Goal: Task Accomplishment & Management: Complete application form

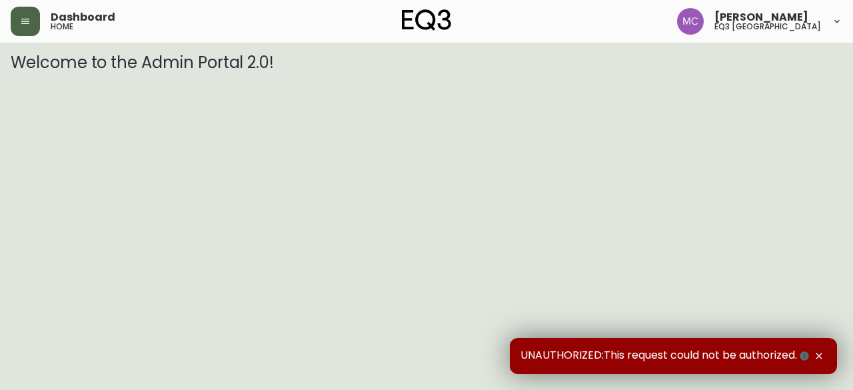
click at [25, 24] on icon "button" at bounding box center [25, 21] width 11 height 11
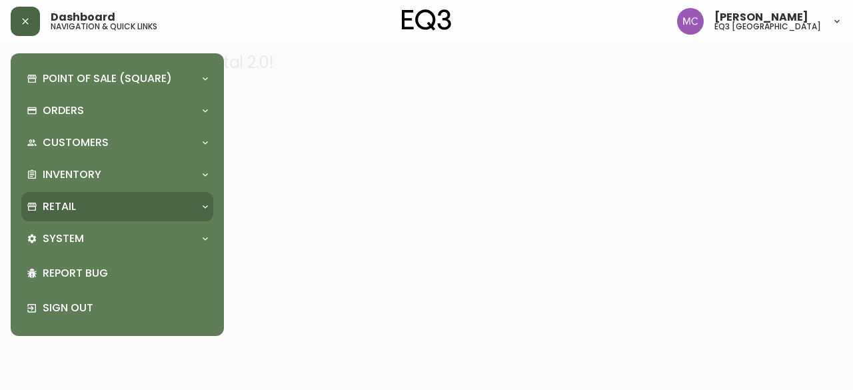
click at [92, 203] on div "Retail" at bounding box center [111, 206] width 168 height 15
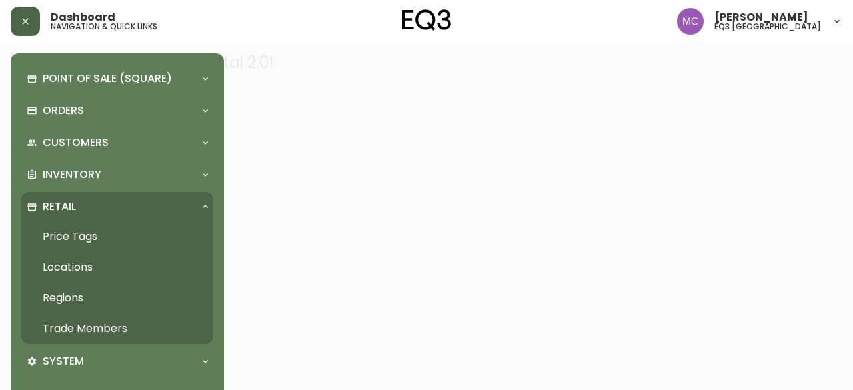
click at [107, 323] on link "Trade Members" at bounding box center [117, 328] width 192 height 31
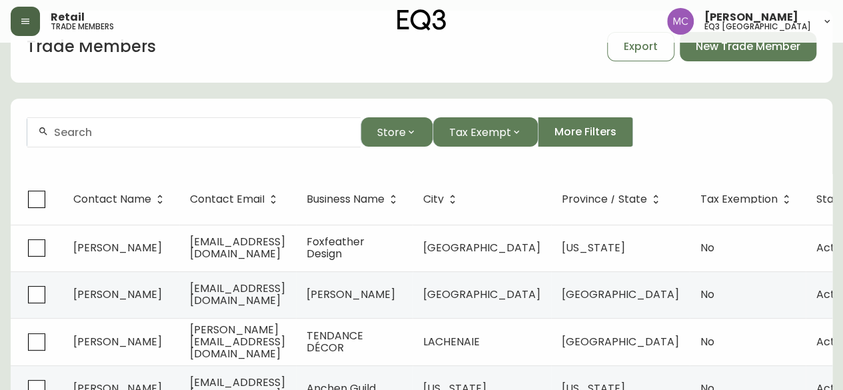
scroll to position [17, 0]
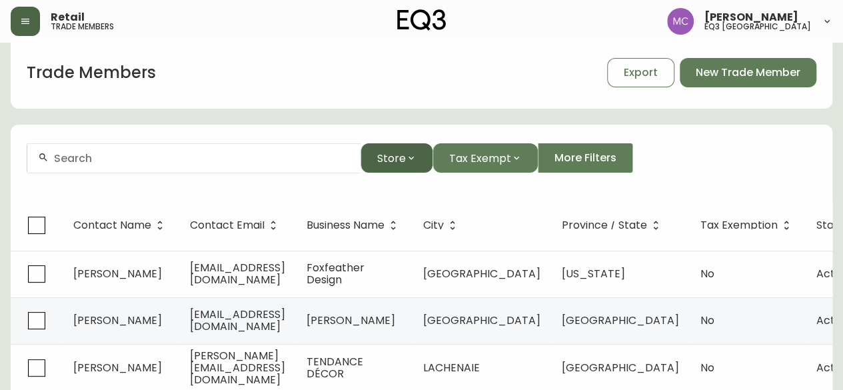
click at [384, 157] on span "Store" at bounding box center [391, 158] width 29 height 17
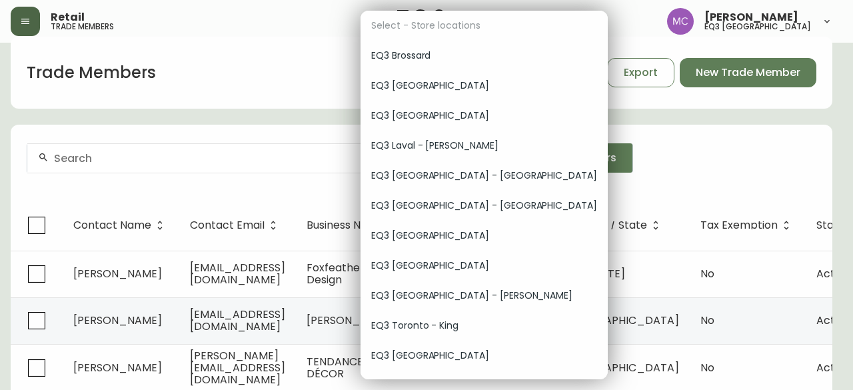
click at [413, 360] on span "EQ3 [GEOGRAPHIC_DATA]" at bounding box center [484, 356] width 226 height 14
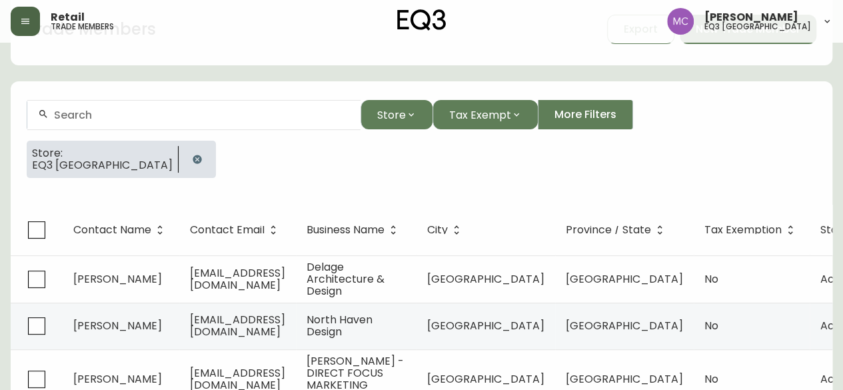
scroll to position [62, 0]
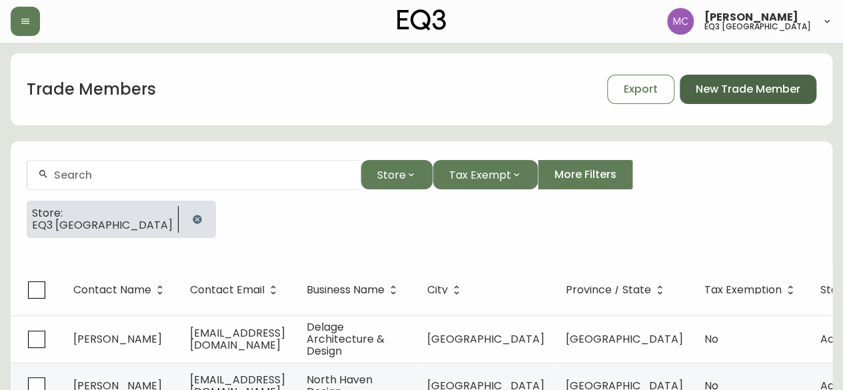
click at [718, 95] on span "New Trade Member" at bounding box center [748, 89] width 105 height 15
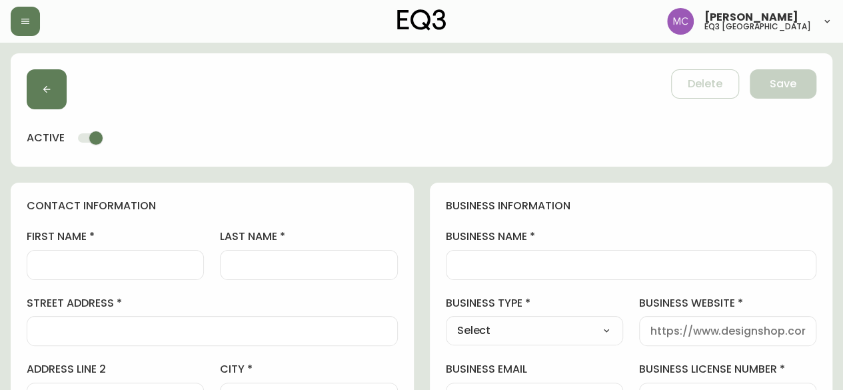
click at [758, 204] on h4 "business information" at bounding box center [631, 206] width 371 height 15
click at [476, 262] on input "business name" at bounding box center [631, 265] width 349 height 13
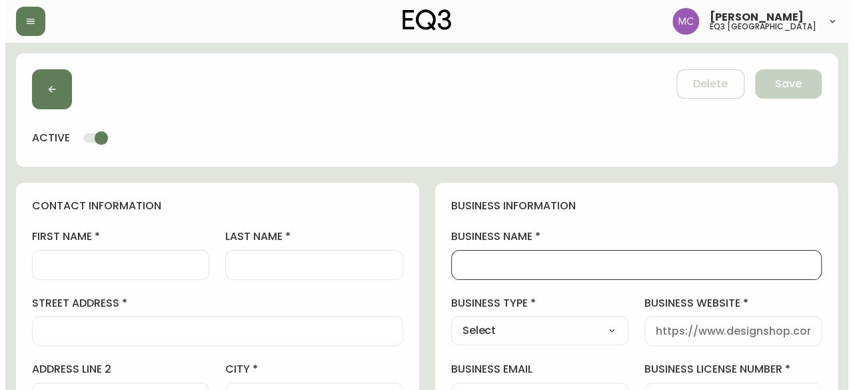
scroll to position [341, 0]
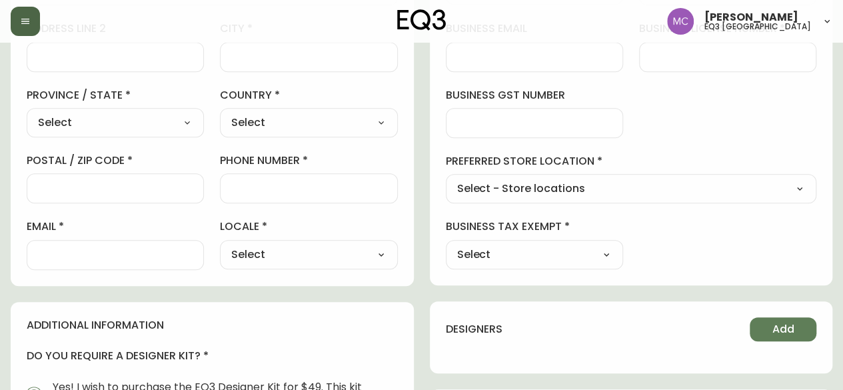
click at [17, 14] on button "button" at bounding box center [25, 21] width 29 height 29
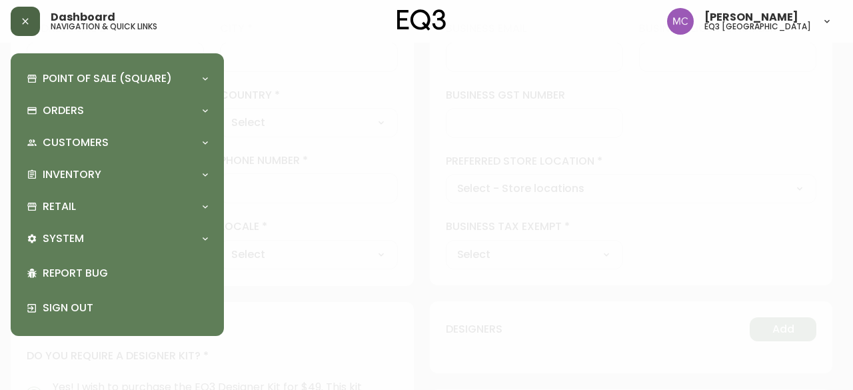
scroll to position [341, 0]
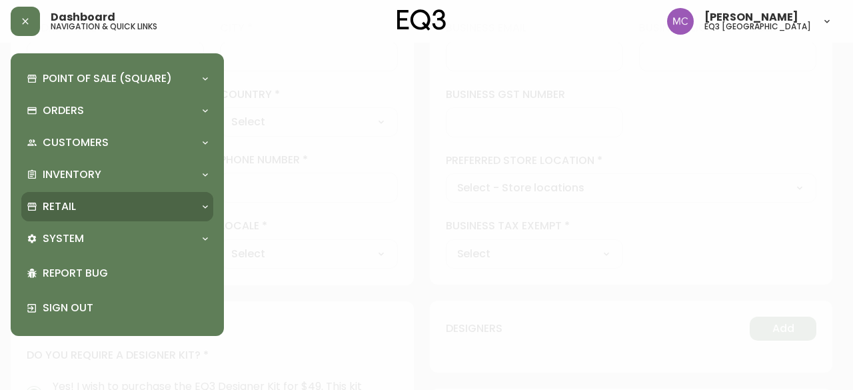
click at [72, 210] on p "Retail" at bounding box center [59, 206] width 33 height 15
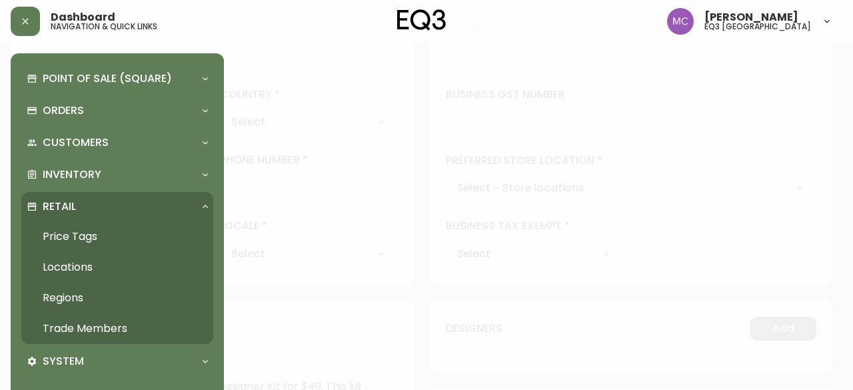
click at [68, 335] on link "Trade Members" at bounding box center [117, 328] width 192 height 31
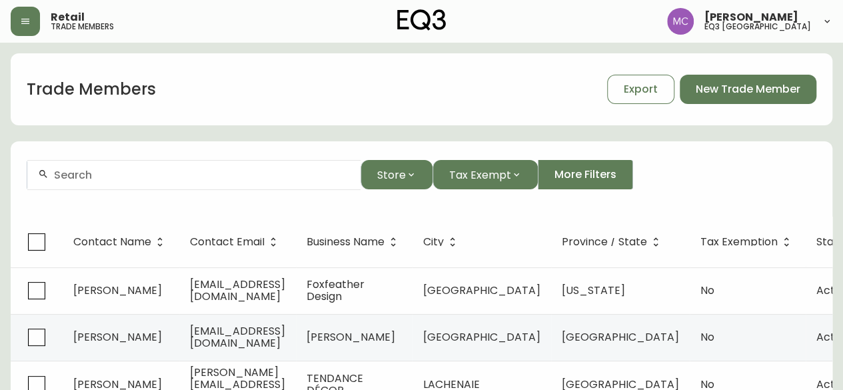
click at [120, 177] on input "text" at bounding box center [202, 175] width 296 height 13
type input "[PERSON_NAME]"
click at [120, 177] on input "[PERSON_NAME]" at bounding box center [202, 175] width 296 height 13
click at [377, 177] on span "Store" at bounding box center [391, 175] width 29 height 17
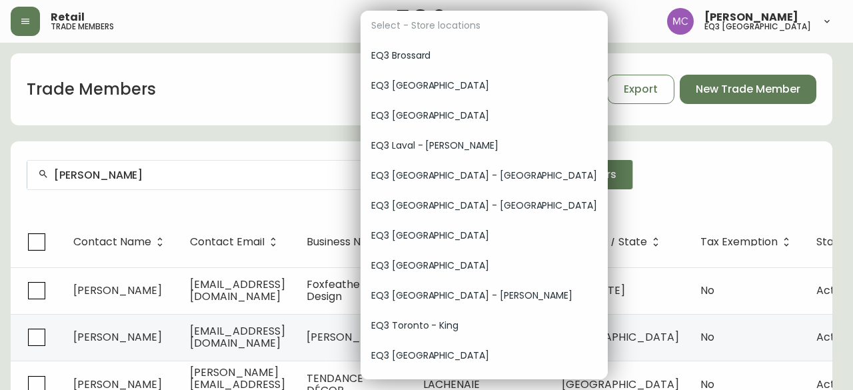
click at [432, 346] on div "EQ3 [GEOGRAPHIC_DATA]" at bounding box center [483, 356] width 247 height 30
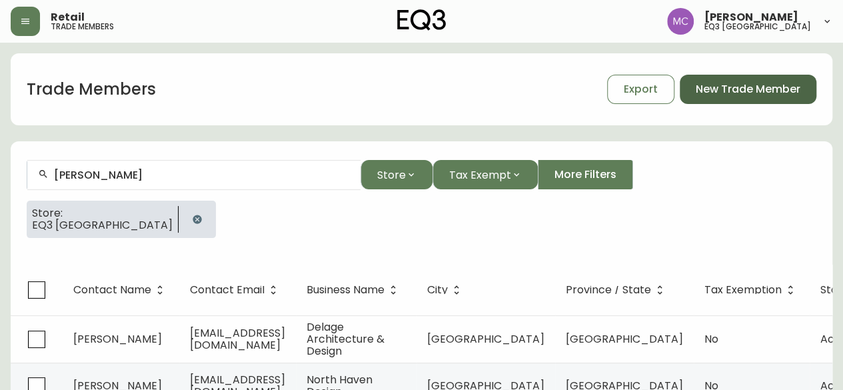
click at [749, 98] on button "New Trade Member" at bounding box center [748, 89] width 137 height 29
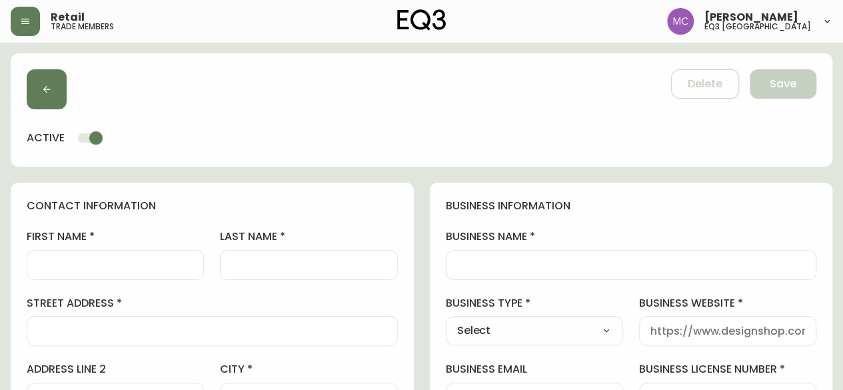
click at [460, 263] on input "business name" at bounding box center [631, 265] width 349 height 13
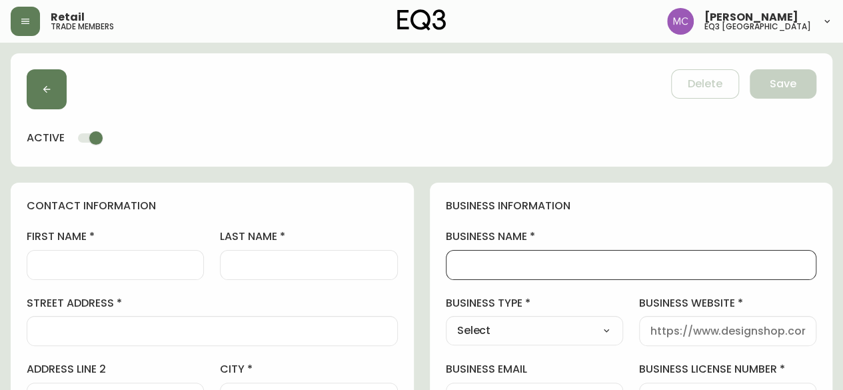
click at [460, 263] on input "business name" at bounding box center [631, 265] width 349 height 13
click at [509, 269] on input "business name" at bounding box center [631, 265] width 349 height 13
click at [545, 117] on div "Delete Save active" at bounding box center [422, 109] width 822 height 113
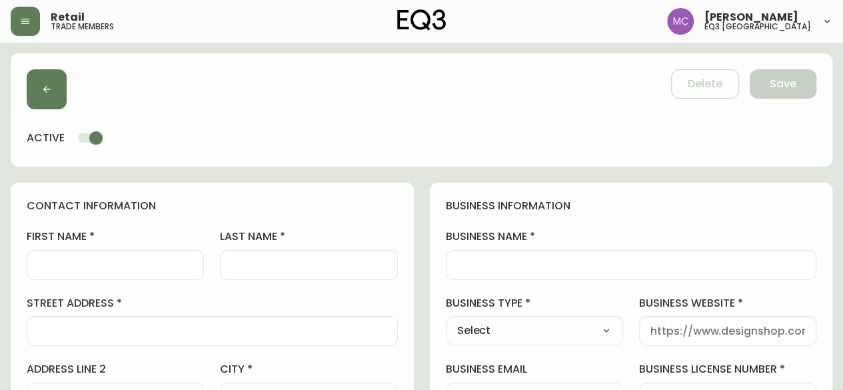
click at [497, 266] on input "business name" at bounding box center [631, 265] width 349 height 13
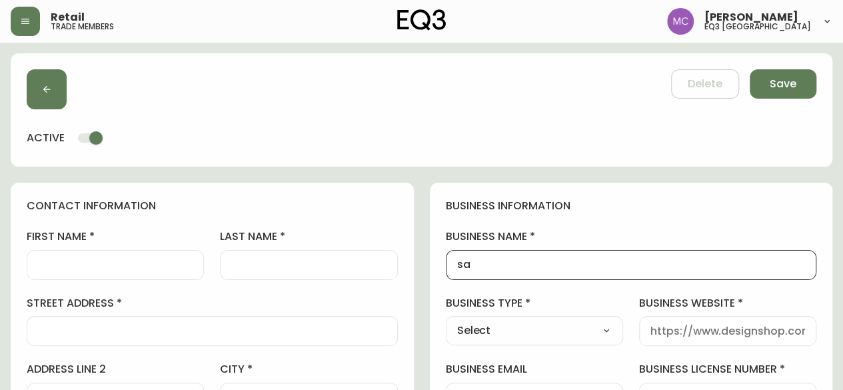
type input "s"
type input "[PERSON_NAME] CUSTOM HOMES"
click at [494, 337] on select "Select Interior Designer Architect Home Builder Contractor Real Estate Agent Ho…" at bounding box center [534, 331] width 177 height 20
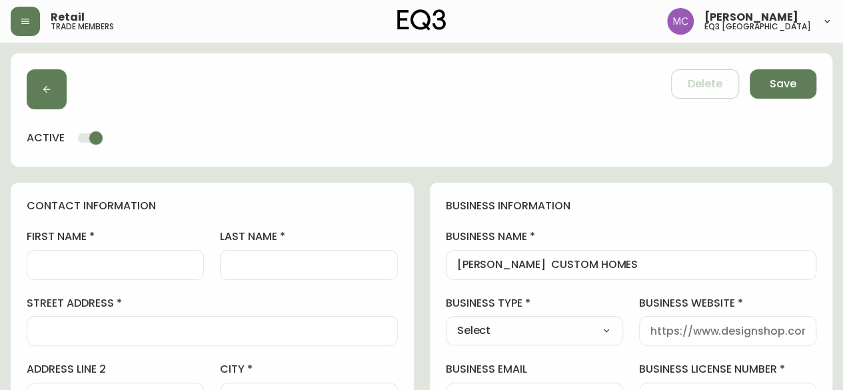
select select "Home Builder"
click at [446, 321] on select "Select Interior Designer Architect Home Builder Contractor Real Estate Agent Ho…" at bounding box center [534, 331] width 177 height 20
type input "Home Builder"
click at [680, 333] on input "business website" at bounding box center [727, 331] width 155 height 13
click at [674, 326] on input "business website" at bounding box center [727, 331] width 155 height 13
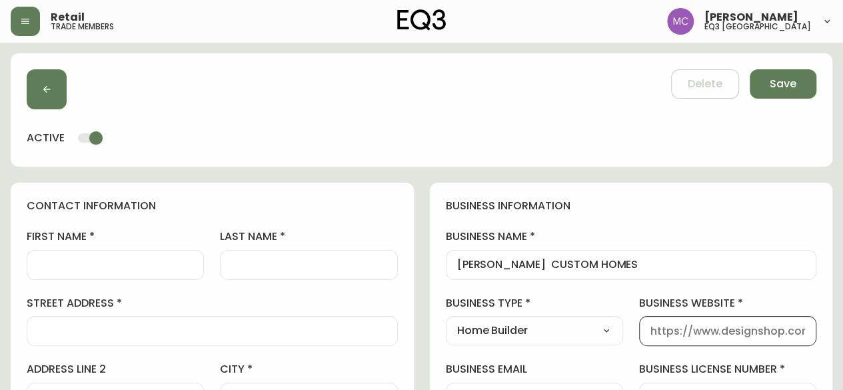
paste input "[URL][DOMAIN_NAME]"
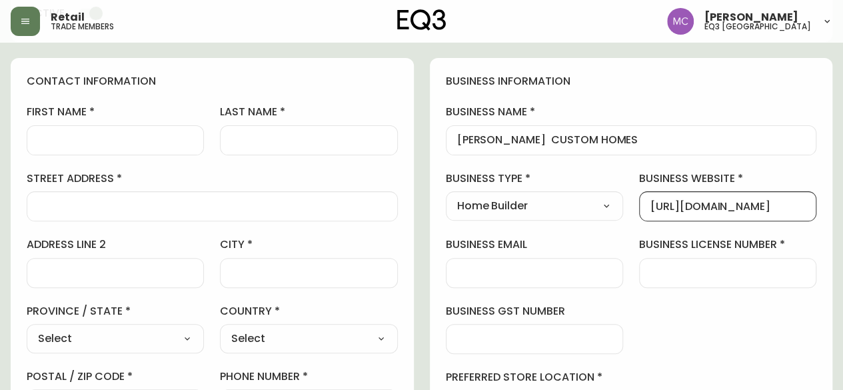
scroll to position [126, 0]
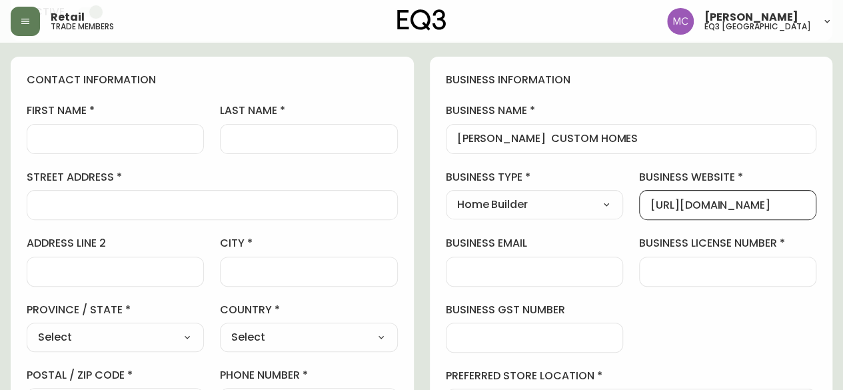
type input "[URL][DOMAIN_NAME]"
click at [648, 273] on div at bounding box center [727, 272] width 177 height 30
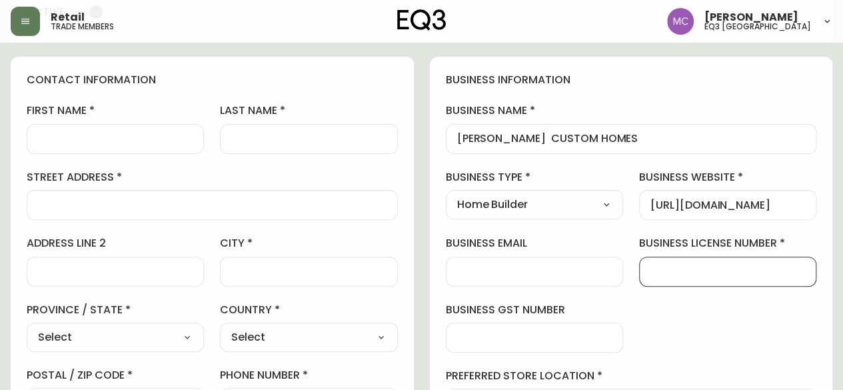
click at [520, 272] on input "business email" at bounding box center [534, 271] width 155 height 13
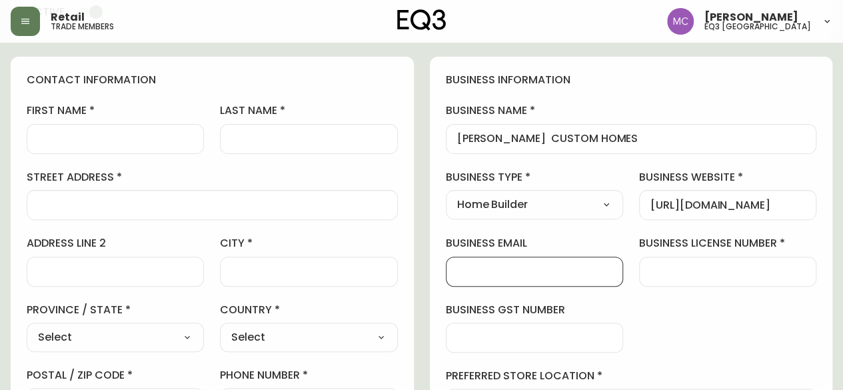
paste input "[EMAIL_ADDRESS][DOMAIN_NAME]"
type input "[EMAIL_ADDRESS][DOMAIN_NAME]"
click at [825, 276] on div "business information business name [PERSON_NAME] CUSTOM HOMES business type Hom…" at bounding box center [631, 278] width 403 height 443
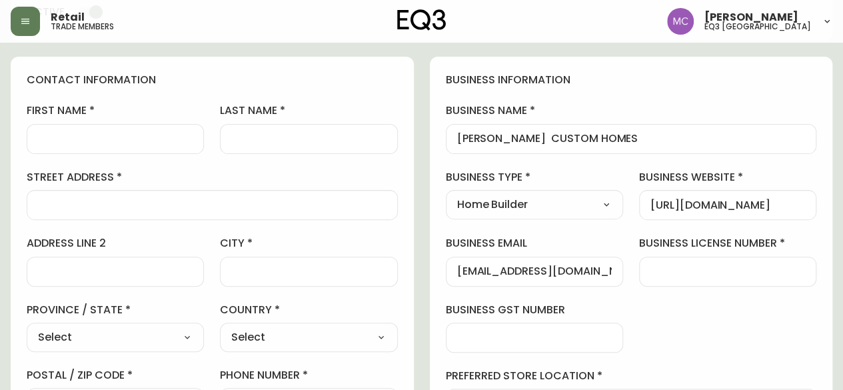
click at [581, 98] on div "business information business name [PERSON_NAME] CUSTOM HOMES business type Hom…" at bounding box center [631, 278] width 403 height 443
click at [131, 345] on select "Select [GEOGRAPHIC_DATA] [GEOGRAPHIC_DATA] [GEOGRAPHIC_DATA] [GEOGRAPHIC_DATA] …" at bounding box center [115, 337] width 177 height 20
select select "AB"
click at [27, 327] on select "Select [GEOGRAPHIC_DATA] [GEOGRAPHIC_DATA] [GEOGRAPHIC_DATA] [GEOGRAPHIC_DATA] …" at bounding box center [115, 337] width 177 height 20
type input "[GEOGRAPHIC_DATA]"
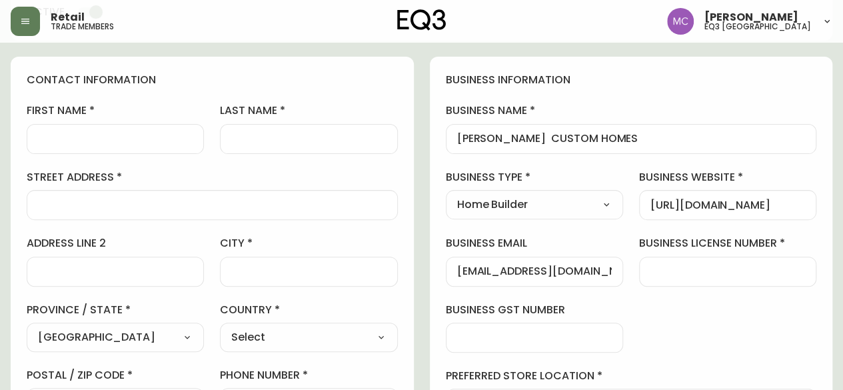
click at [263, 335] on select "Select [GEOGRAPHIC_DATA] [GEOGRAPHIC_DATA]" at bounding box center [308, 337] width 177 height 20
select select "CA"
click at [220, 327] on select "Select [GEOGRAPHIC_DATA] [GEOGRAPHIC_DATA]" at bounding box center [308, 337] width 177 height 20
type input "[GEOGRAPHIC_DATA]"
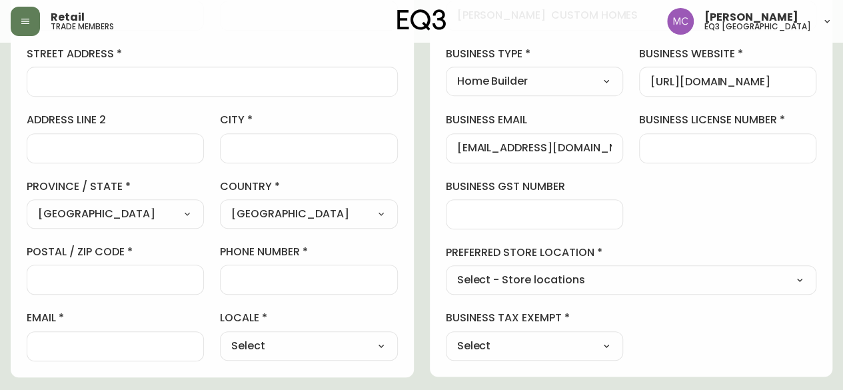
scroll to position [253, 0]
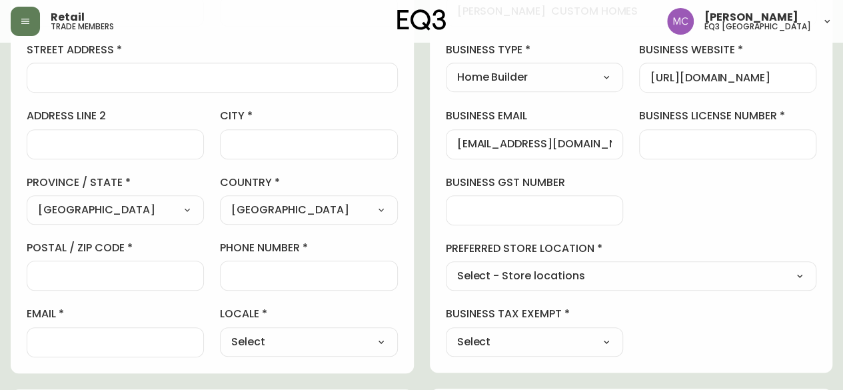
click at [286, 271] on input "phone number" at bounding box center [308, 275] width 155 height 13
paste input "[PHONE_NUMBER]"
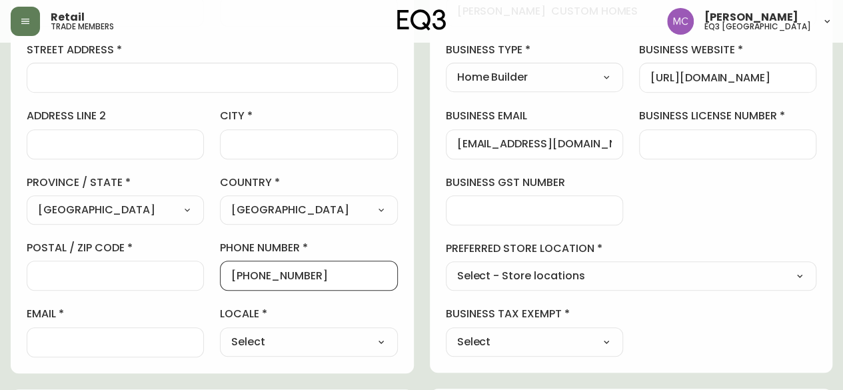
click at [230, 275] on div "[PHONE_NUMBER]" at bounding box center [308, 276] width 177 height 30
click at [227, 268] on div "[PHONE_NUMBER]" at bounding box center [308, 276] width 177 height 30
click at [233, 274] on input "[PHONE_NUMBER]" at bounding box center [308, 275] width 155 height 13
type input "[PHONE_NUMBER]"
click at [121, 273] on input "postal / zip code" at bounding box center [115, 275] width 155 height 13
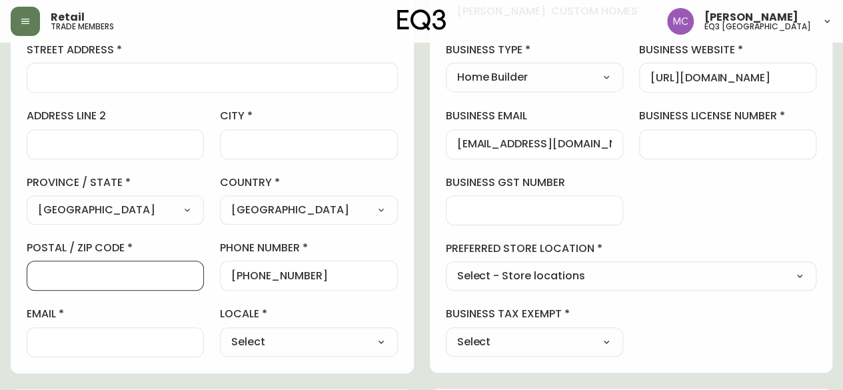
click at [59, 143] on input "address line 2" at bounding box center [115, 144] width 155 height 13
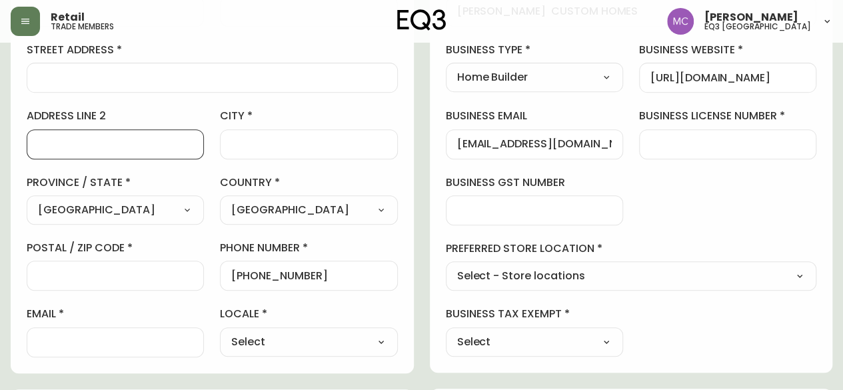
paste input "[STREET_ADDRESS]"
click at [57, 140] on input "[STREET_ADDRESS]" at bounding box center [115, 144] width 155 height 13
type input "[STREET_ADDRESS]"
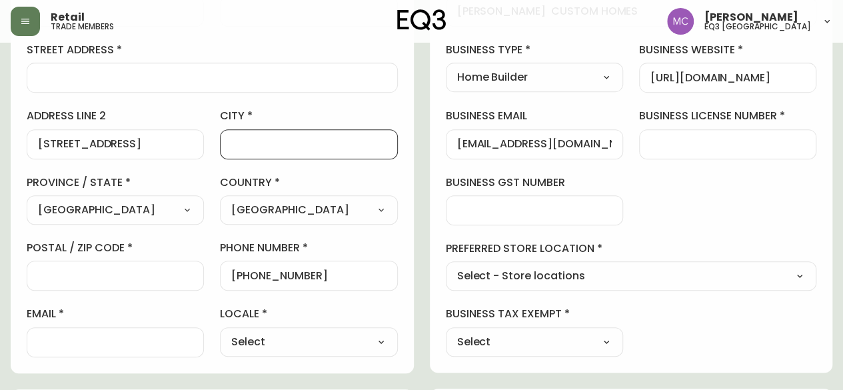
click at [233, 145] on input "city" at bounding box center [308, 144] width 155 height 13
click at [774, 253] on label "preferred store location" at bounding box center [631, 248] width 371 height 15
click at [241, 143] on input "city" at bounding box center [308, 144] width 155 height 13
paste input "[GEOGRAPHIC_DATA], [GEOGRAPHIC_DATA]"
click at [311, 141] on input "[GEOGRAPHIC_DATA], [GEOGRAPHIC_DATA]" at bounding box center [308, 144] width 155 height 13
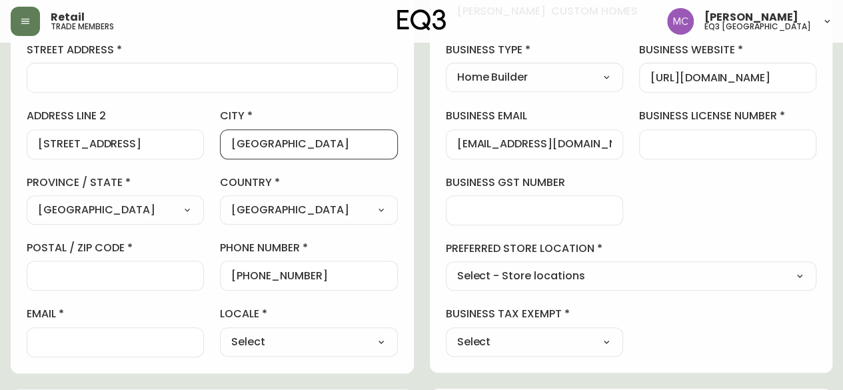
type input "[GEOGRAPHIC_DATA]"
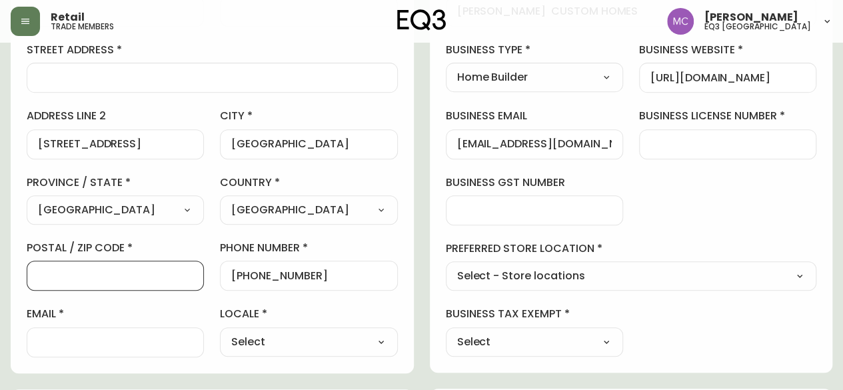
click at [40, 277] on input "postal / zip code" at bounding box center [115, 275] width 155 height 13
click at [753, 196] on div "business information business name [PERSON_NAME] CUSTOM HOMES business type Hom…" at bounding box center [631, 150] width 403 height 443
click at [155, 269] on input "postal / zip code" at bounding box center [115, 275] width 155 height 13
paste input "T2C 2B7"
type input "T2C 2B7"
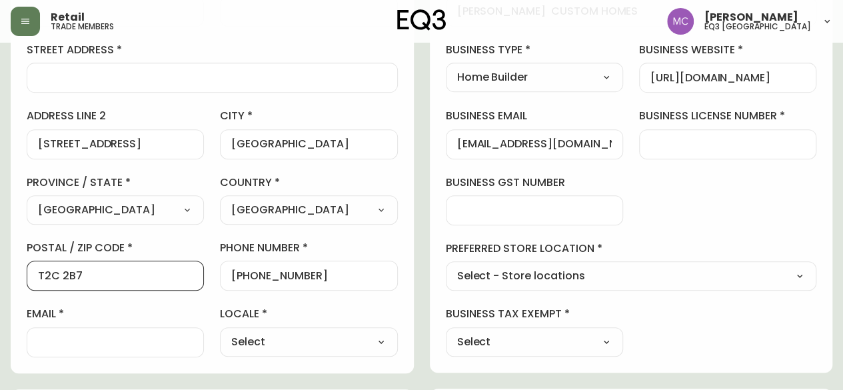
click at [54, 354] on div at bounding box center [115, 342] width 177 height 30
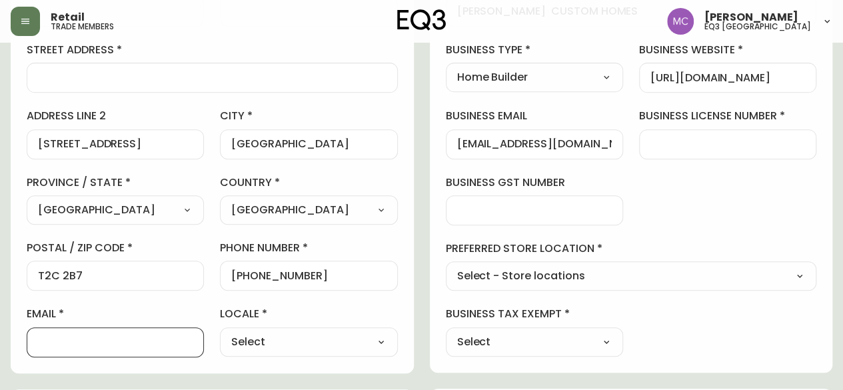
paste input "[PERSON_NAME][EMAIL_ADDRESS][DOMAIN_NAME]"
type input "[PERSON_NAME][EMAIL_ADDRESS][DOMAIN_NAME]"
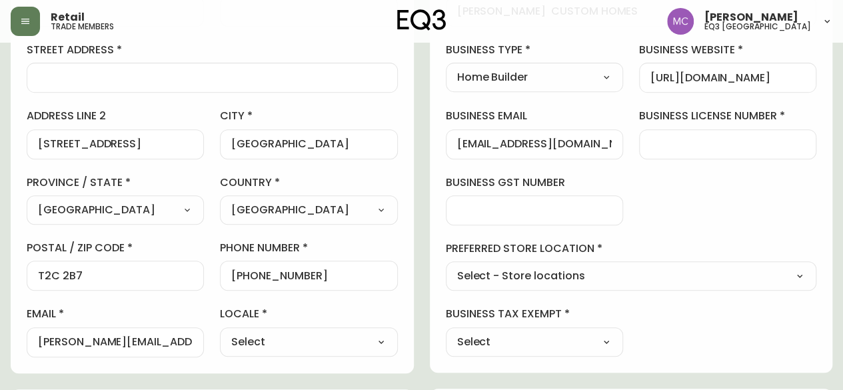
click at [276, 337] on select "Select CA_EN [GEOGRAPHIC_DATA] US_EN" at bounding box center [308, 342] width 177 height 20
select select "CA_EN"
click at [220, 332] on select "Select CA_EN [GEOGRAPHIC_DATA] US_EN" at bounding box center [308, 342] width 177 height 20
type input "CA_EN"
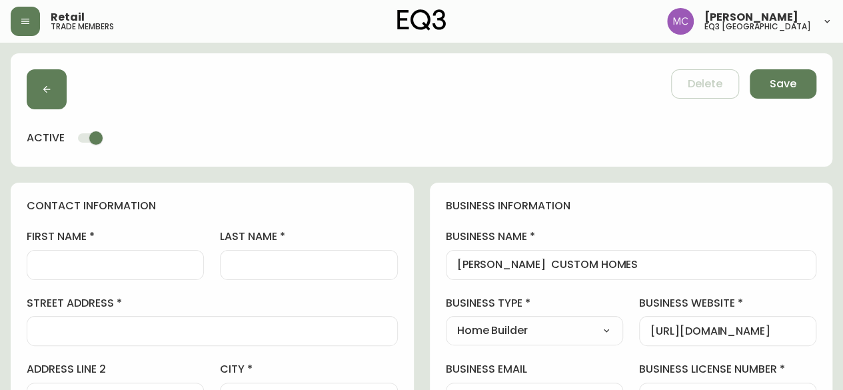
scroll to position [37, 0]
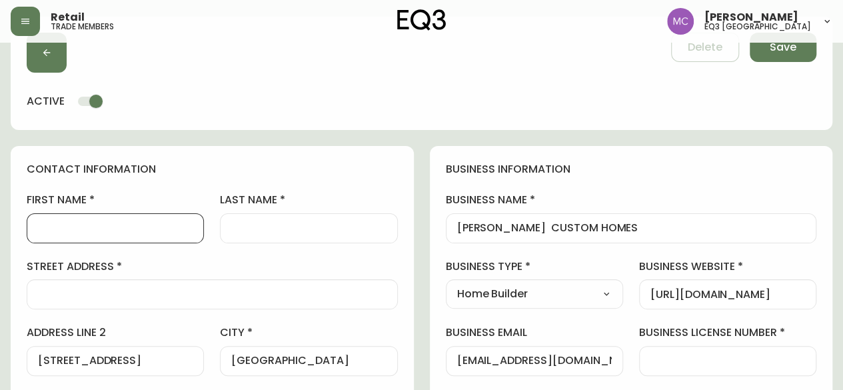
click at [77, 232] on input "first name" at bounding box center [115, 228] width 155 height 13
type input "[PERSON_NAME]"
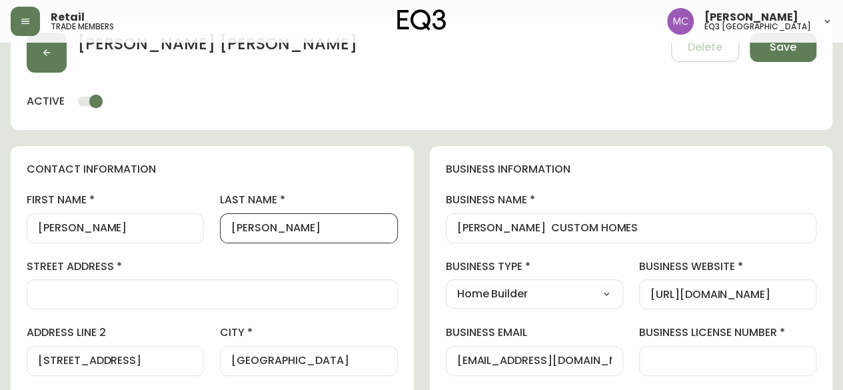
type input "[PERSON_NAME]"
drag, startPoint x: 155, startPoint y: 358, endPoint x: 0, endPoint y: 348, distance: 155.6
click at [74, 291] on input "street address" at bounding box center [212, 294] width 349 height 13
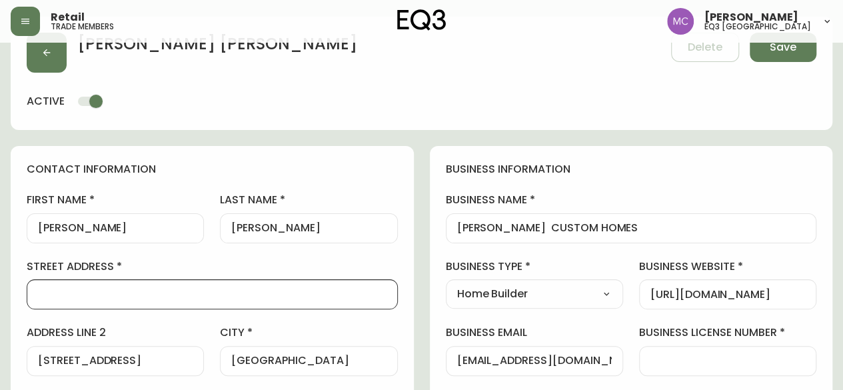
paste input "[STREET_ADDRESS]"
click at [106, 292] on input "[STREET_ADDRESS]" at bounding box center [212, 294] width 349 height 13
click at [109, 293] on input "[STREET_ADDRESS]" at bounding box center [212, 294] width 349 height 13
type input "[STREET_ADDRESS]"
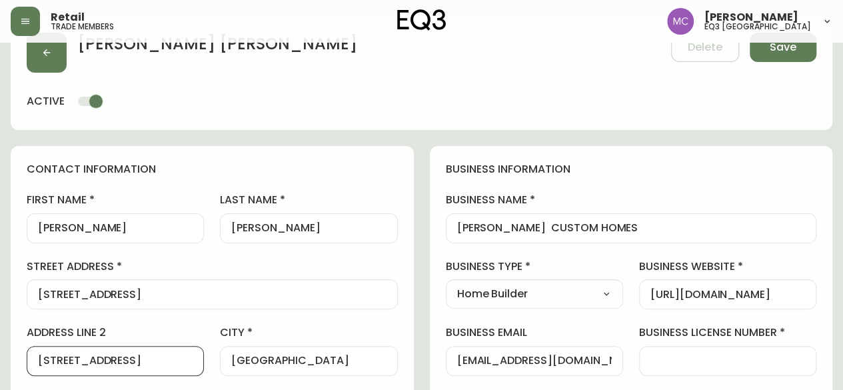
scroll to position [0, 0]
drag, startPoint x: 163, startPoint y: 364, endPoint x: 0, endPoint y: 349, distance: 163.4
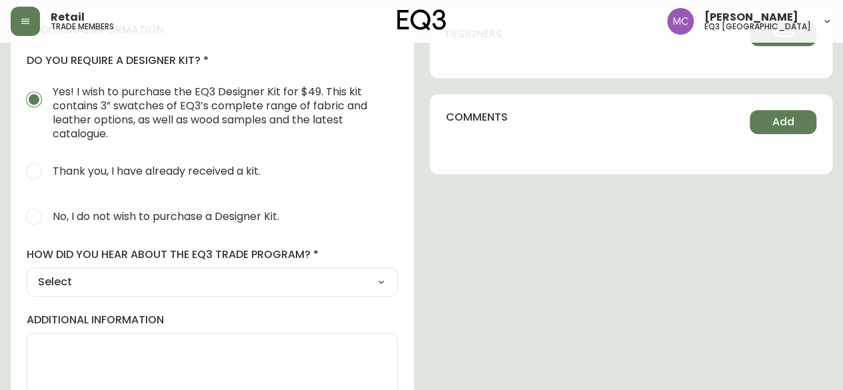
scroll to position [640, 0]
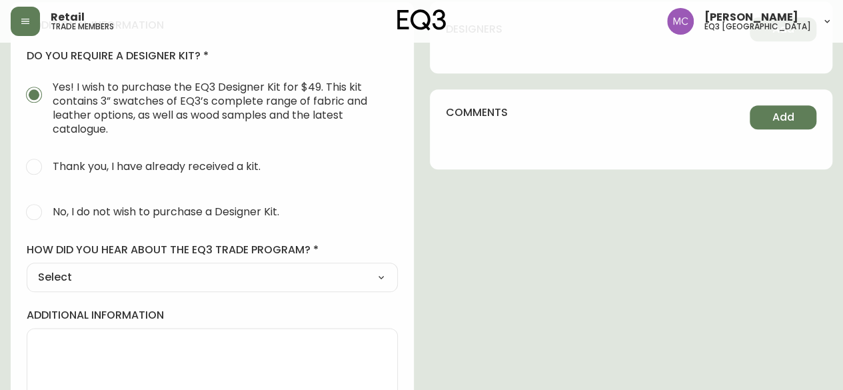
click at [119, 205] on span "No, I do not wish to purchase a Designer Kit." at bounding box center [166, 212] width 227 height 14
click at [49, 204] on input "No, I do not wish to purchase a Designer Kit." at bounding box center [33, 211] width 29 height 29
radio input "true"
radio input "false"
click at [90, 287] on div "Select Social Media Advertisement Trade Show Outreach from a Trade Rep Other" at bounding box center [212, 277] width 371 height 29
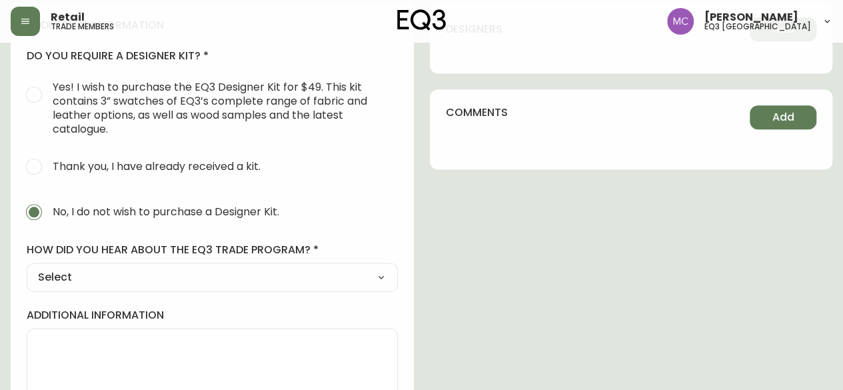
click at [88, 269] on select "Select Social Media Advertisement Trade Show Outreach from a Trade Rep Other" at bounding box center [212, 277] width 371 height 20
click at [67, 294] on div "additional information do you require a designer kit? Yes! I wish to purchase t…" at bounding box center [212, 215] width 403 height 426
click at [68, 274] on select "Select Social Media Advertisement Trade Show Outreach from a Trade Rep Other" at bounding box center [212, 277] width 371 height 20
select select "Other"
click at [27, 267] on select "Select Social Media Advertisement Trade Show Outreach from a Trade Rep Other" at bounding box center [212, 277] width 371 height 20
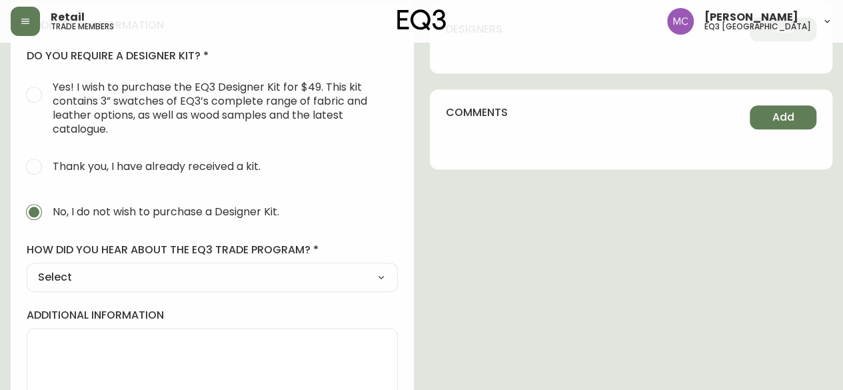
type input "Other"
click at [63, 328] on div at bounding box center [212, 343] width 371 height 30
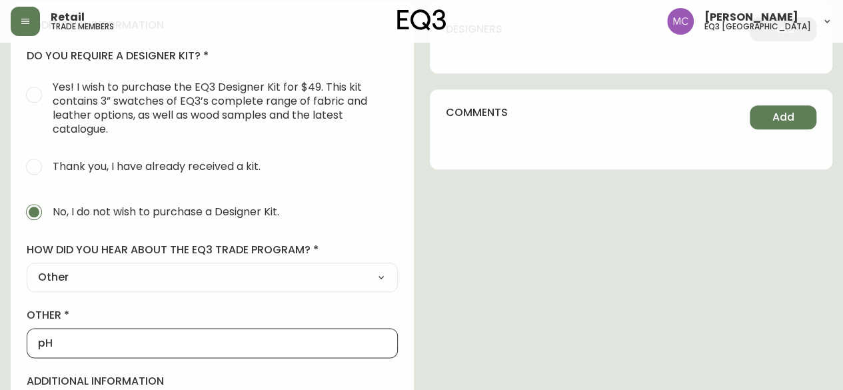
type input "p"
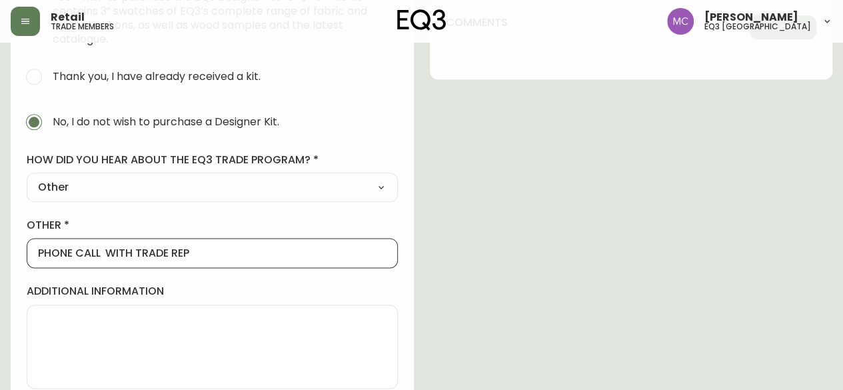
scroll to position [741, 0]
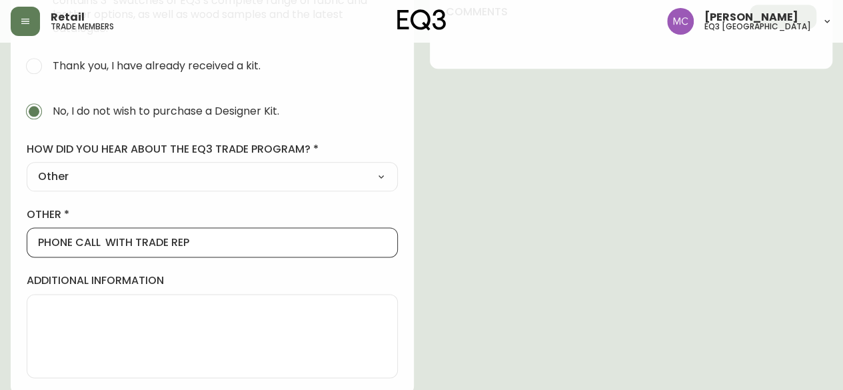
type input "PHONE CALL WITH TRADE REP"
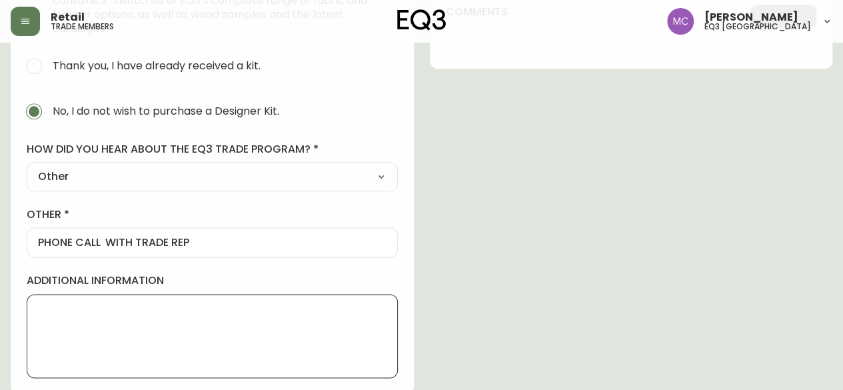
click at [150, 307] on textarea "additional information" at bounding box center [212, 336] width 349 height 67
type textarea "t"
paste textarea "P.O. [STREET_ADDRESS]"
click at [74, 307] on textarea "TRMI P.O. [STREET_ADDRESS]" at bounding box center [212, 336] width 349 height 67
click at [95, 351] on textarea "TRMI MAILING ADDRESS: P.O. [STREET_ADDRESS]" at bounding box center [212, 336] width 349 height 67
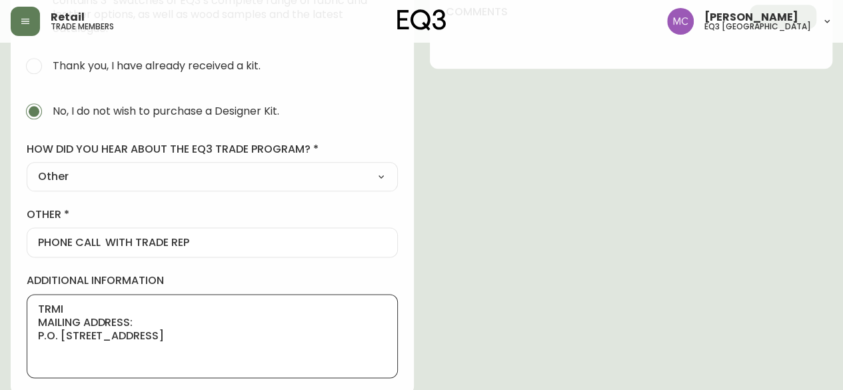
click at [85, 305] on textarea "TRMI MAILING ADDRESS: P.O. [STREET_ADDRESS]" at bounding box center [212, 336] width 349 height 67
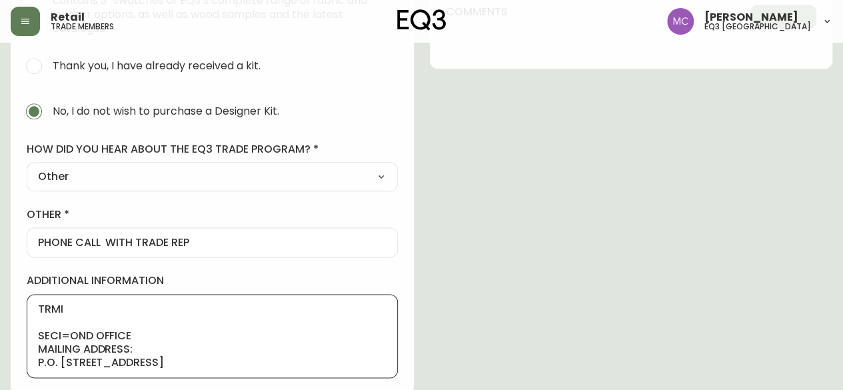
click at [68, 333] on textarea "TRMI SECI=OND OFFICE MAILING ADDRESS: P.O. [STREET_ADDRESS]" at bounding box center [212, 336] width 349 height 67
click at [119, 326] on textarea "TRMI SECOND OFFICE MAILING ADDRESS: P.O. [STREET_ADDRESS]" at bounding box center [212, 336] width 349 height 67
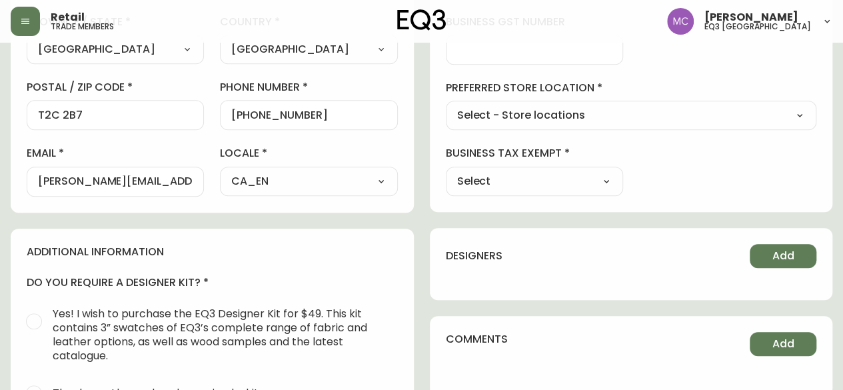
scroll to position [412, 0]
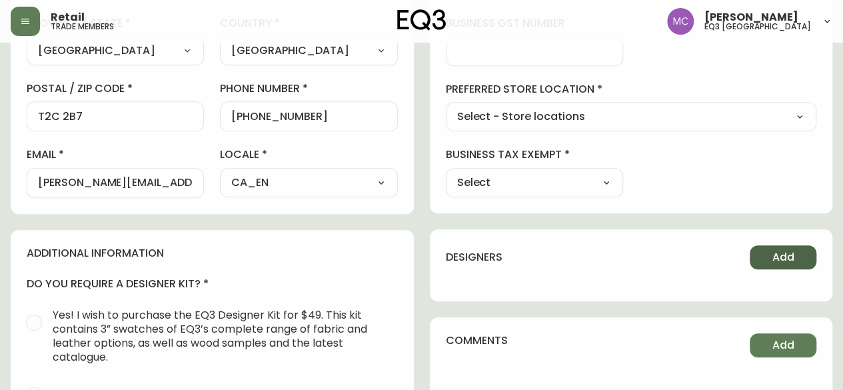
type textarea "TRMI SECOND OFFICE: [STREET_ADDRESS][PERSON_NAME][DATE][PHONE_NUMBER] MAILING A…"
click at [782, 256] on span "Add" at bounding box center [783, 257] width 22 height 15
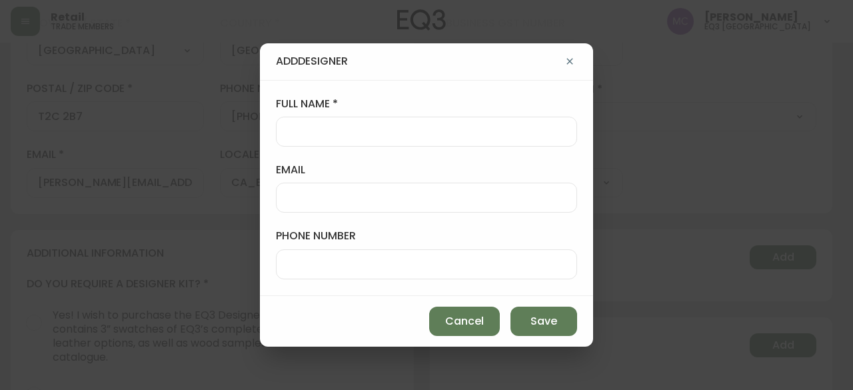
click at [394, 129] on input "full name" at bounding box center [426, 131] width 279 height 13
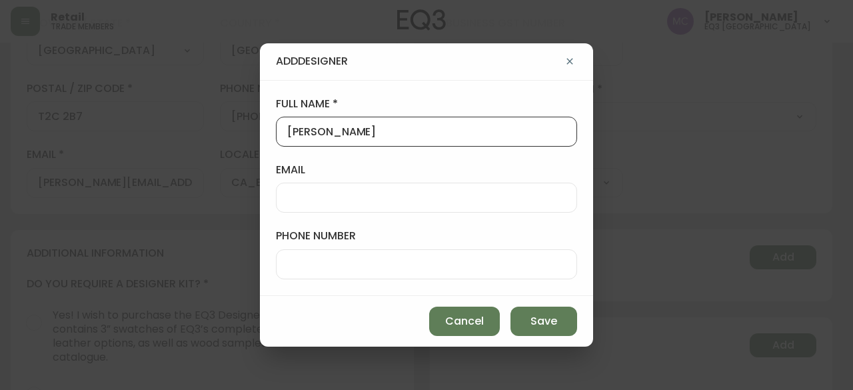
type input "[PERSON_NAME]"
click at [327, 258] on input "phone number" at bounding box center [426, 264] width 279 height 13
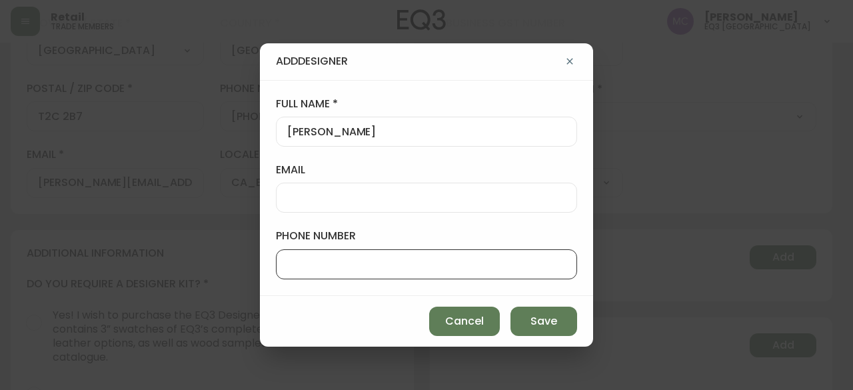
paste input "[PHONE_NUMBER]"
type input "[PHONE_NUMBER]"
click at [283, 197] on div at bounding box center [426, 198] width 301 height 30
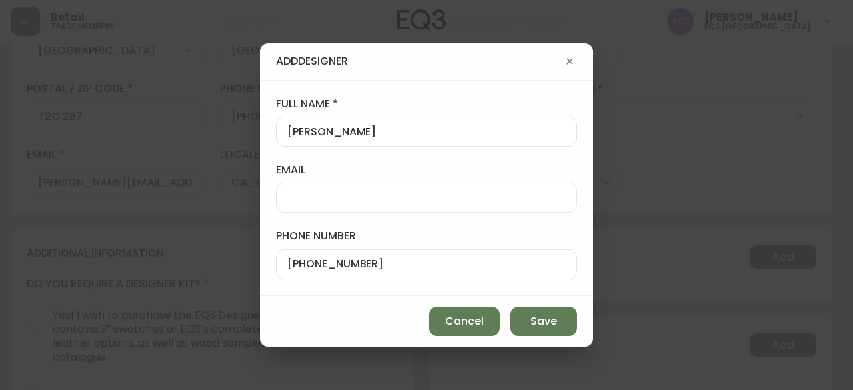
click at [784, 134] on div "Add Designer full name [PERSON_NAME] email phone number [PHONE_NUMBER] Cancel S…" at bounding box center [426, 195] width 853 height 390
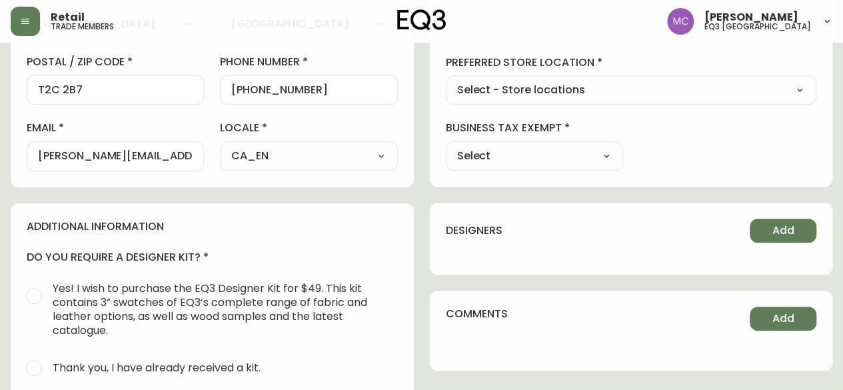
scroll to position [440, 0]
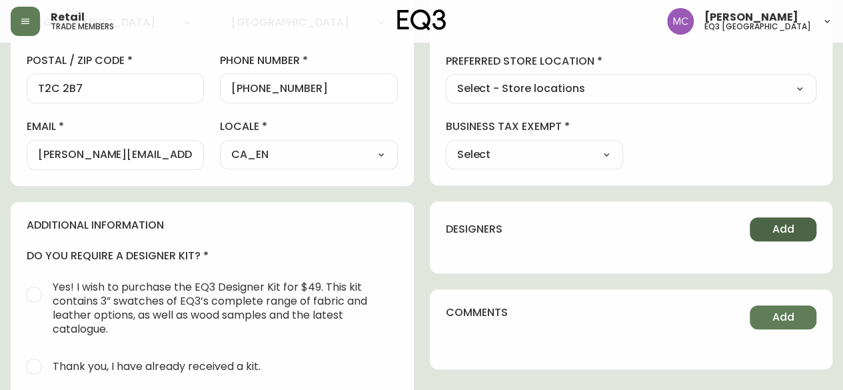
click at [784, 223] on span "Add" at bounding box center [783, 229] width 22 height 15
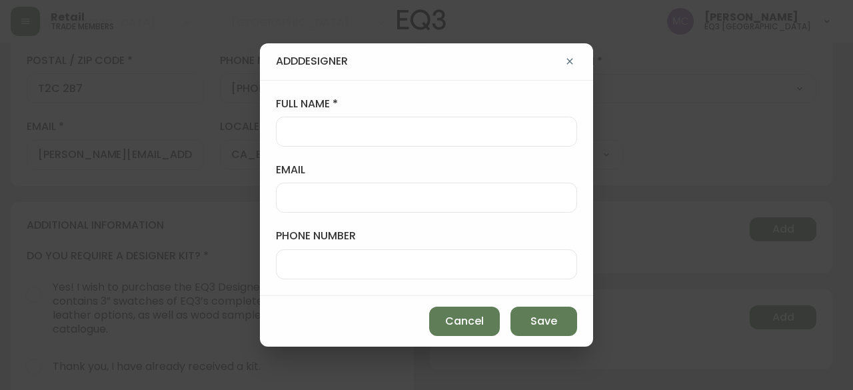
click at [330, 254] on div at bounding box center [426, 264] width 301 height 30
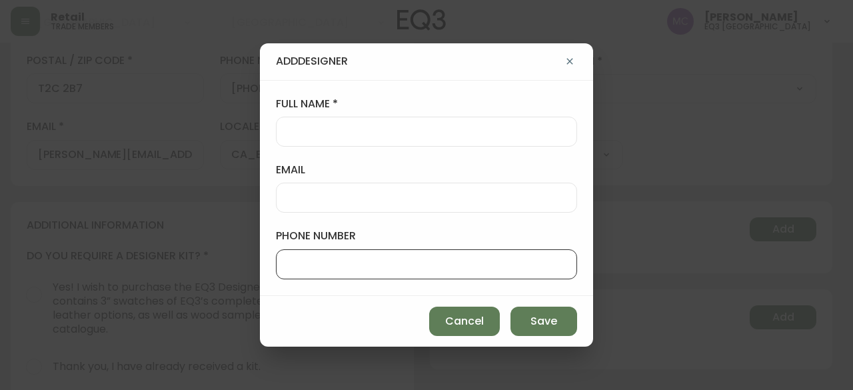
paste input "[PERSON_NAME][EMAIL_ADDRESS][DOMAIN_NAME]"
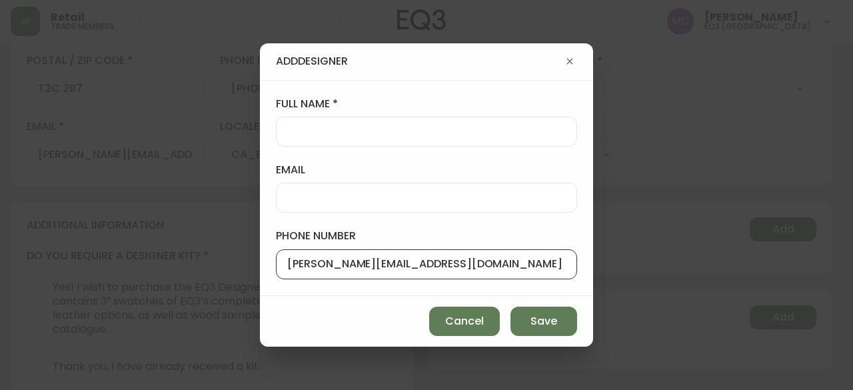
type input "[PERSON_NAME][EMAIL_ADDRESS][DOMAIN_NAME]"
click at [362, 193] on input "email" at bounding box center [426, 197] width 279 height 13
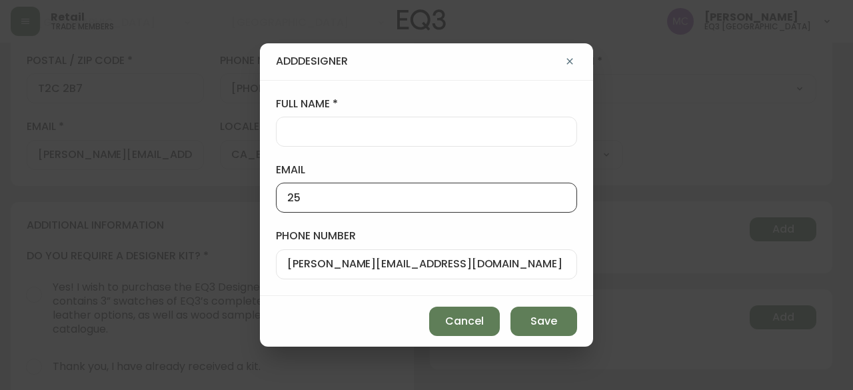
type input "2"
type input "[PHONE_NUMBER]"
click at [311, 129] on input "full name" at bounding box center [426, 131] width 279 height 13
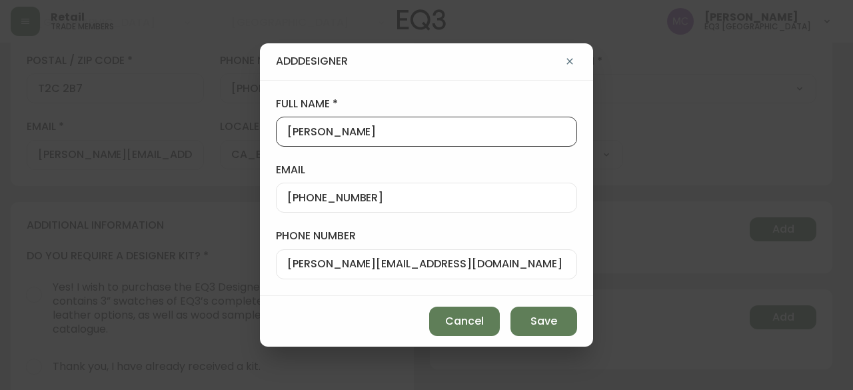
type input "[PERSON_NAME]"
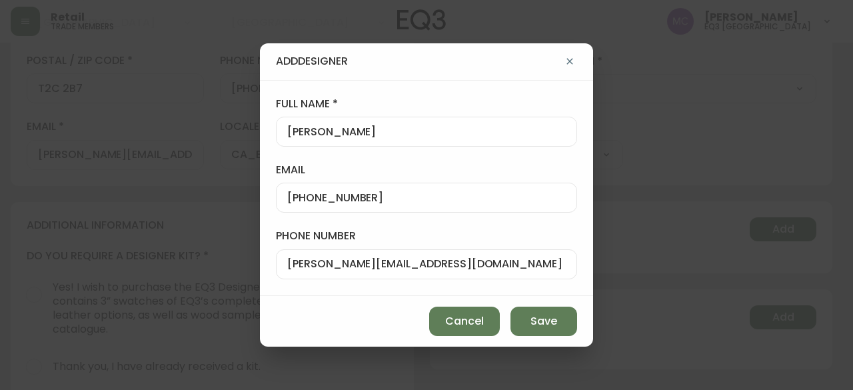
click at [540, 303] on div "Cancel Save" at bounding box center [426, 321] width 333 height 51
click at [553, 335] on button "Save" at bounding box center [543, 321] width 67 height 29
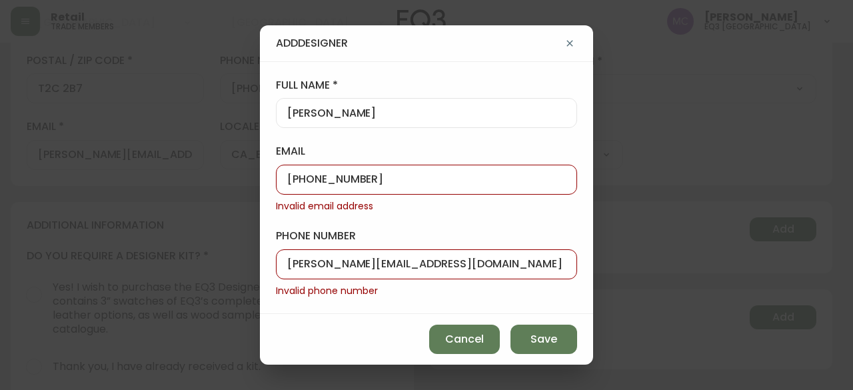
click at [321, 177] on input "[PHONE_NUMBER]" at bounding box center [426, 179] width 279 height 13
drag, startPoint x: 394, startPoint y: 176, endPoint x: 207, endPoint y: 153, distance: 189.4
click at [207, 153] on div "Add Designer full name [PERSON_NAME] email [PHONE_NUMBER] Invalid email address…" at bounding box center [426, 195] width 853 height 390
drag, startPoint x: 478, startPoint y: 259, endPoint x: 225, endPoint y: 240, distance: 254.6
click at [225, 240] on div "Add Designer full name [PERSON_NAME] email Invalid email address phone number […" at bounding box center [426, 195] width 853 height 390
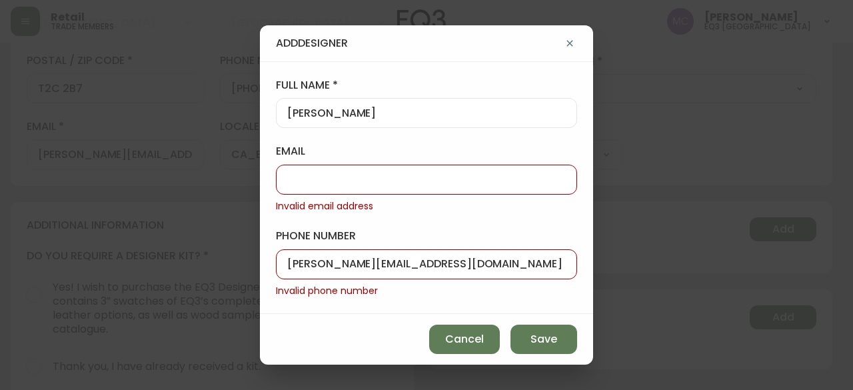
paste input "[PHONE_NUMBER]"
type input "[PHONE_NUMBER]"
click at [305, 180] on input "email" at bounding box center [426, 179] width 279 height 13
paste input "[PERSON_NAME][EMAIL_ADDRESS][DOMAIN_NAME]"
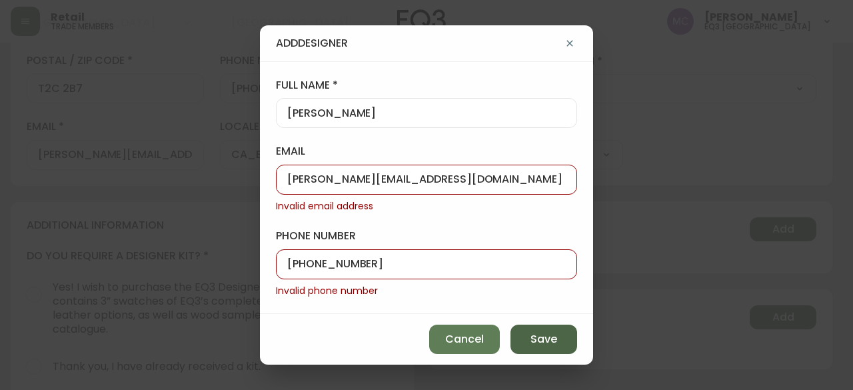
type input "[PERSON_NAME][EMAIL_ADDRESS][DOMAIN_NAME]"
click at [541, 335] on span "Save" at bounding box center [543, 339] width 27 height 15
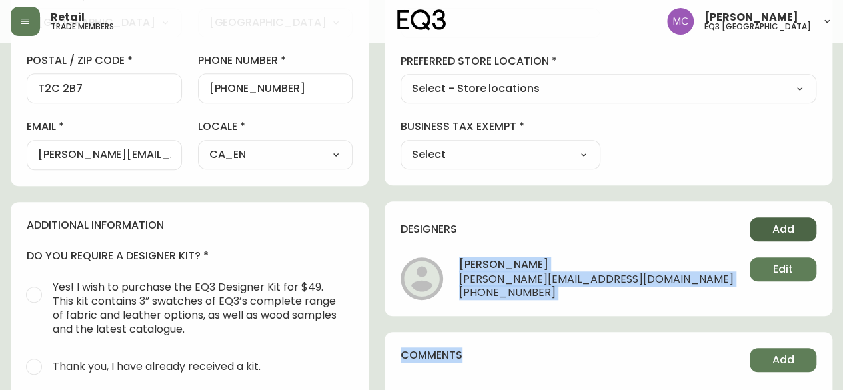
drag, startPoint x: 541, startPoint y: 335, endPoint x: 785, endPoint y: 232, distance: 264.9
click at [785, 232] on div "business information business name [PERSON_NAME] CUSTOM HOMES business type Hom…" at bounding box center [608, 77] width 448 height 670
click at [785, 223] on span "Add" at bounding box center [783, 229] width 22 height 15
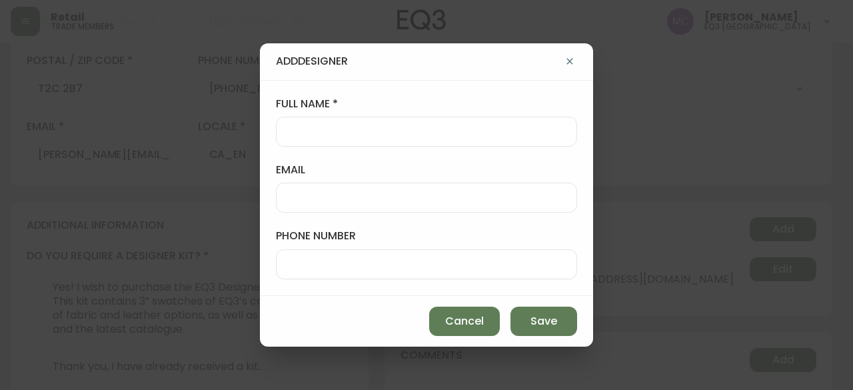
click at [372, 139] on div at bounding box center [426, 132] width 301 height 30
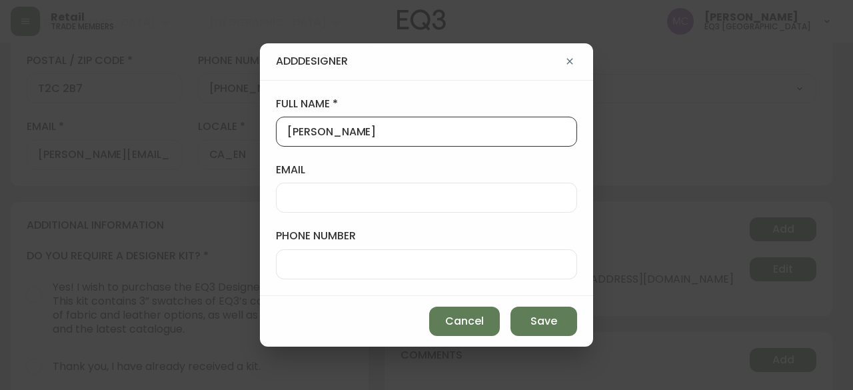
type input "[PERSON_NAME]"
click at [303, 201] on input "email" at bounding box center [426, 197] width 279 height 13
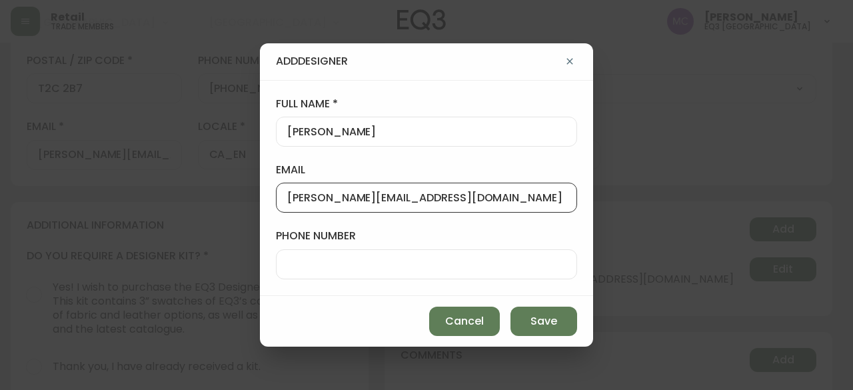
type input "[PERSON_NAME][EMAIL_ADDRESS][DOMAIN_NAME]"
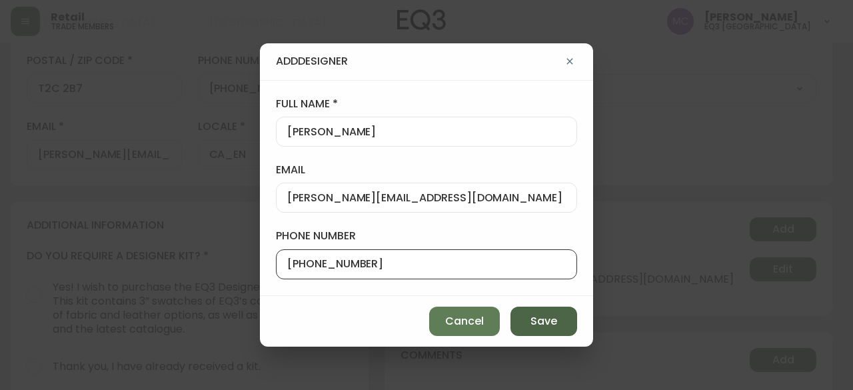
type input "[PHONE_NUMBER]"
click at [545, 316] on span "Save" at bounding box center [543, 321] width 27 height 15
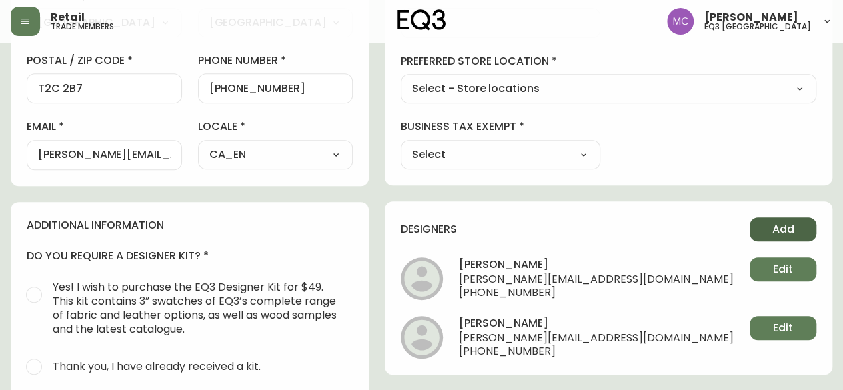
click at [784, 223] on span "Add" at bounding box center [783, 229] width 22 height 15
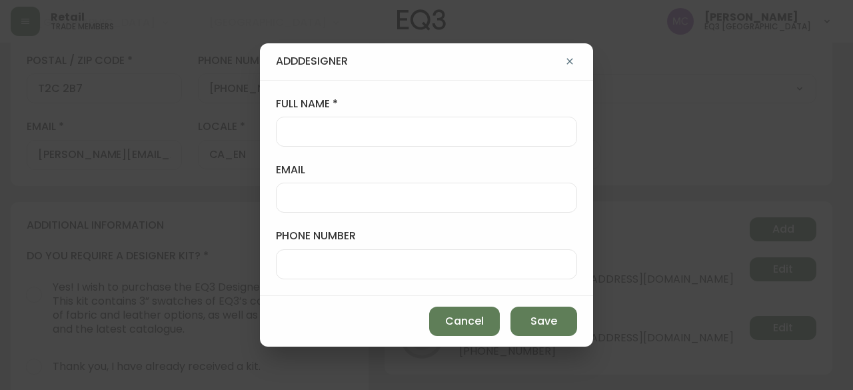
click at [301, 125] on div at bounding box center [426, 132] width 301 height 30
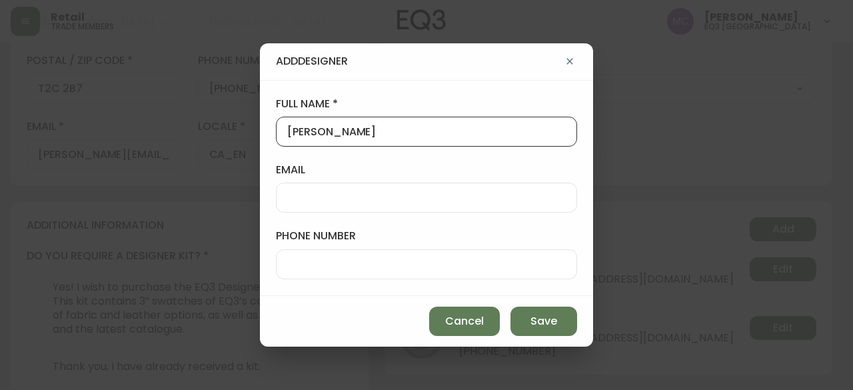
type input "[PERSON_NAME]"
click at [324, 197] on input "email" at bounding box center [426, 197] width 279 height 13
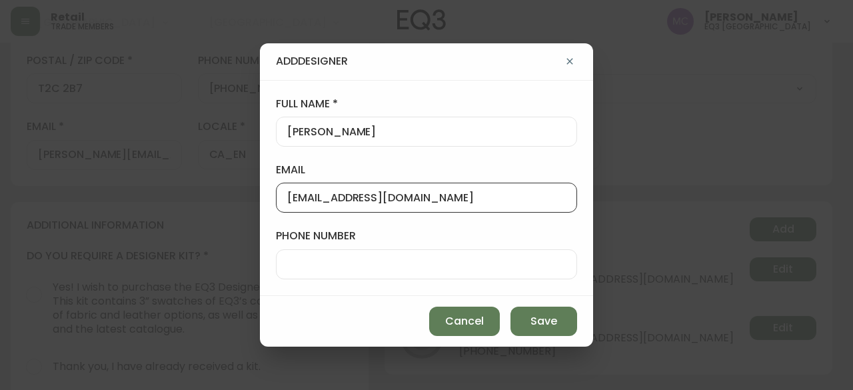
type input "[EMAIL_ADDRESS][DOMAIN_NAME]"
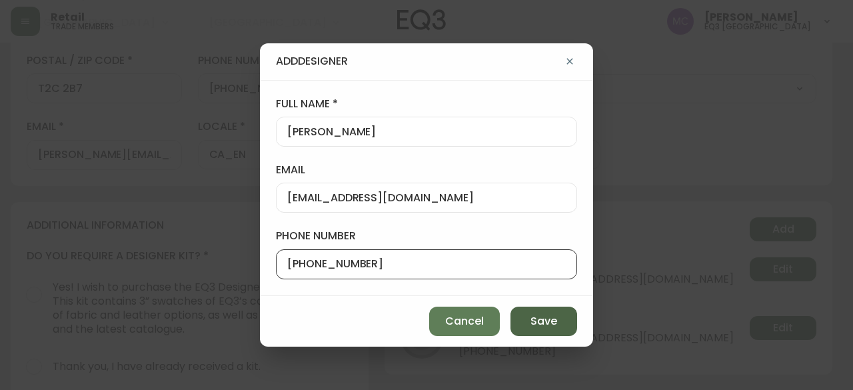
type input "[PHONE_NUMBER]"
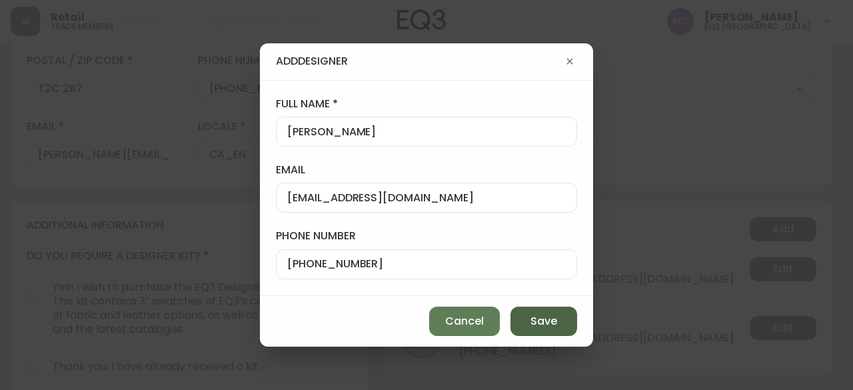
click at [554, 318] on span "Save" at bounding box center [543, 321] width 27 height 15
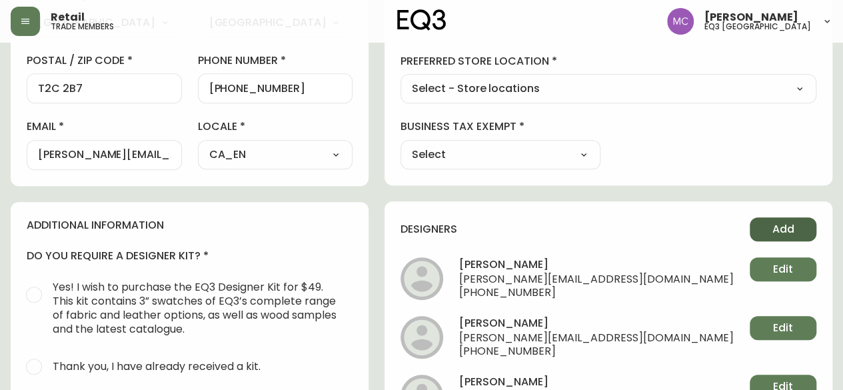
click at [772, 226] on span "Add" at bounding box center [783, 229] width 22 height 15
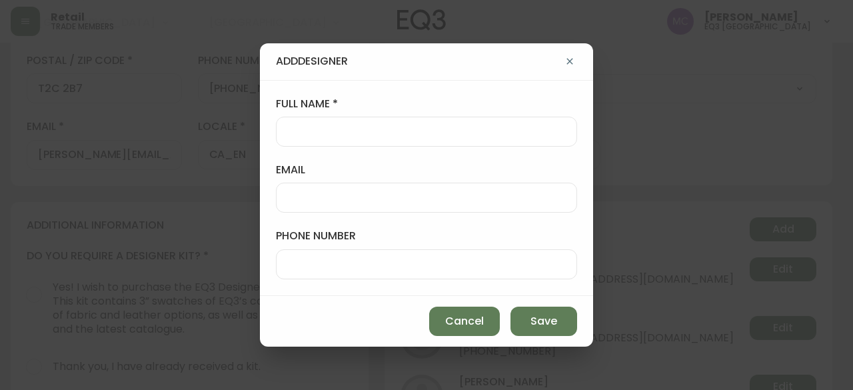
click at [297, 121] on div at bounding box center [426, 132] width 301 height 30
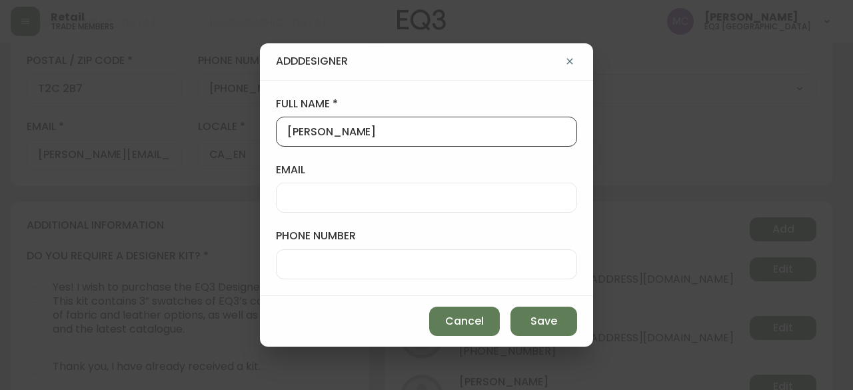
type input "[PERSON_NAME]"
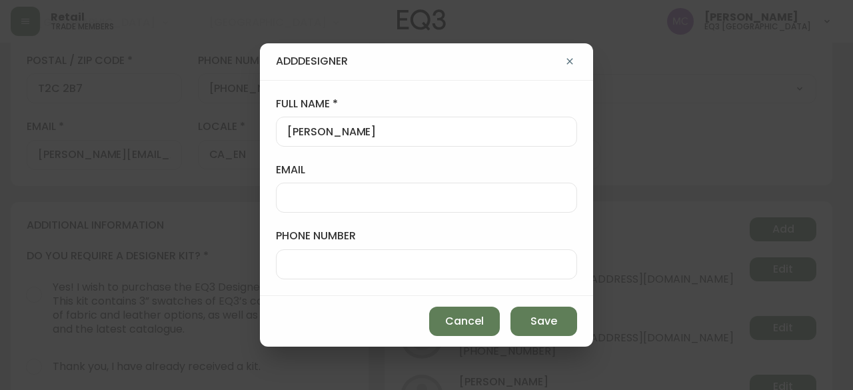
click at [297, 121] on div "[PERSON_NAME]" at bounding box center [426, 132] width 301 height 30
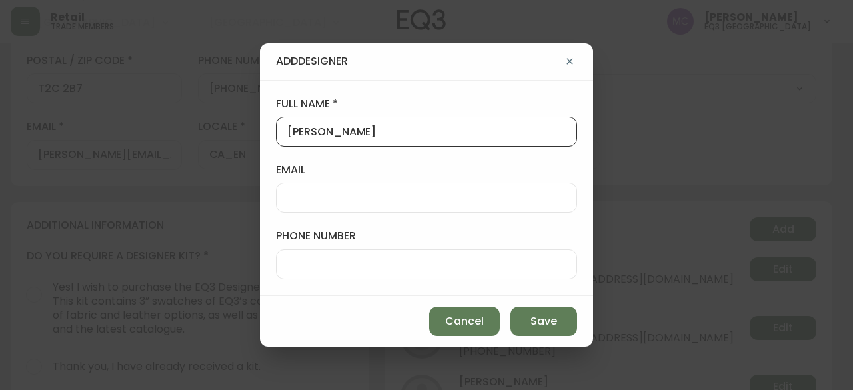
click at [300, 200] on input "email" at bounding box center [426, 197] width 279 height 13
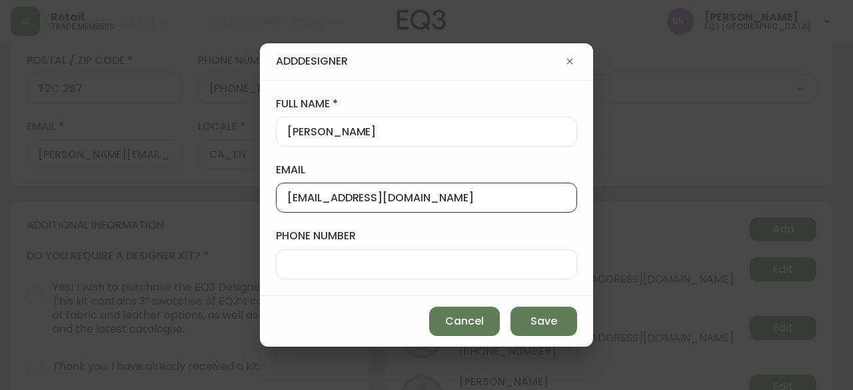
type input "[EMAIL_ADDRESS][DOMAIN_NAME]"
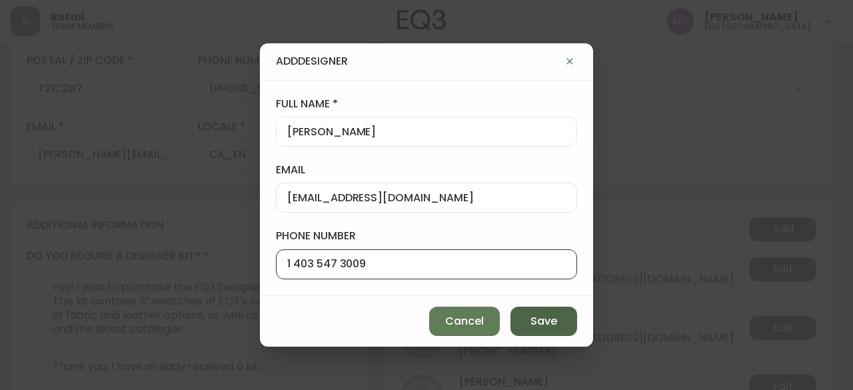
type input "1 403 547 3009"
click at [556, 329] on button "Save" at bounding box center [543, 321] width 67 height 29
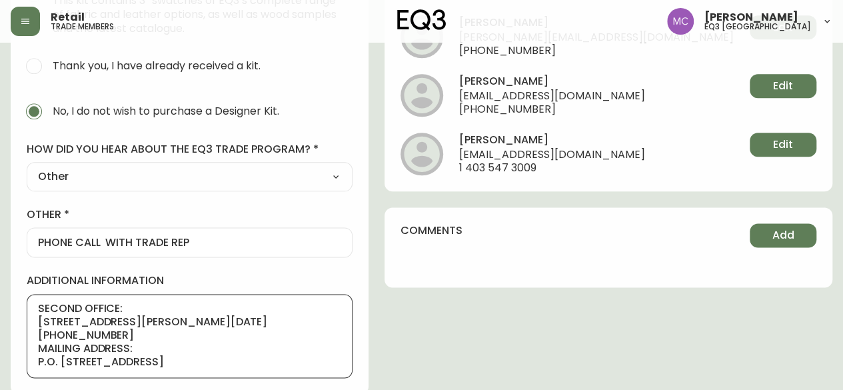
scroll to position [0, 0]
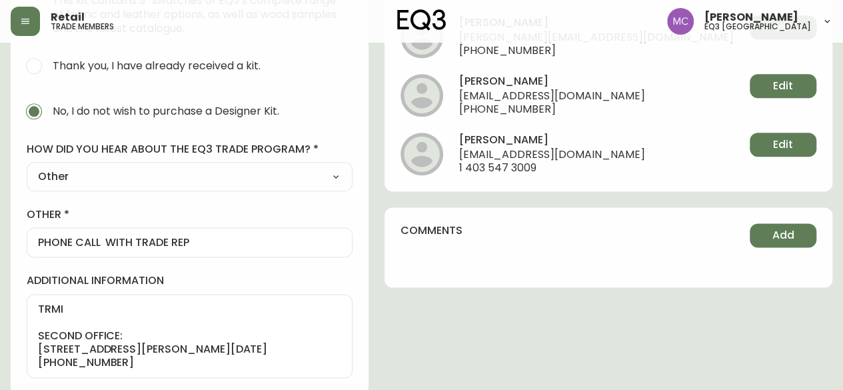
drag, startPoint x: 37, startPoint y: 327, endPoint x: 92, endPoint y: 400, distance: 91.8
drag, startPoint x: 37, startPoint y: 335, endPoint x: 100, endPoint y: 360, distance: 68.2
click at [100, 360] on div "TRMI SECOND OFFICE: [STREET_ADDRESS][PERSON_NAME][DATE][PHONE_NUMBER] MAILING A…" at bounding box center [190, 336] width 326 height 84
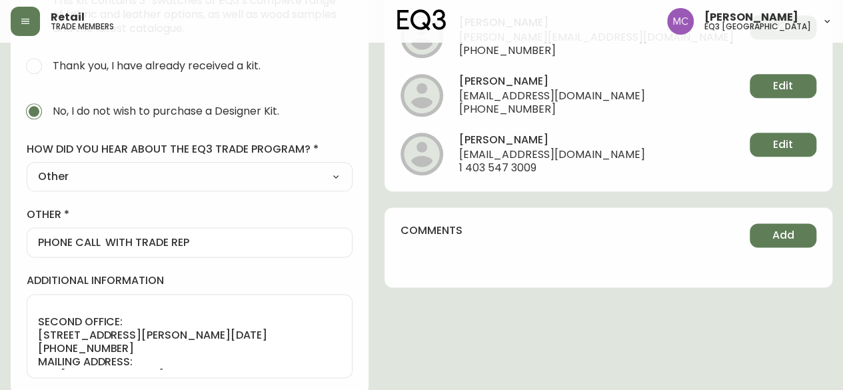
drag, startPoint x: 37, startPoint y: 315, endPoint x: 145, endPoint y: 365, distance: 119.0
click at [145, 365] on div "TRMI SECOND OFFICE: [STREET_ADDRESS][PERSON_NAME][DATE][PHONE_NUMBER] MAILING A…" at bounding box center [190, 336] width 326 height 84
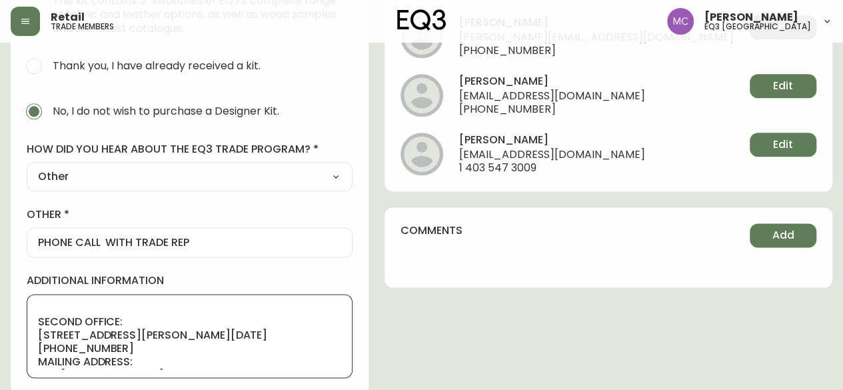
scroll to position [15, 0]
drag, startPoint x: 115, startPoint y: 360, endPoint x: 31, endPoint y: 319, distance: 92.7
click at [31, 319] on div "TRMI SECOND OFFICE: [STREET_ADDRESS][PERSON_NAME][DATE][PHONE_NUMBER] MAILING A…" at bounding box center [190, 336] width 326 height 84
click at [770, 226] on button "Add" at bounding box center [783, 235] width 67 height 24
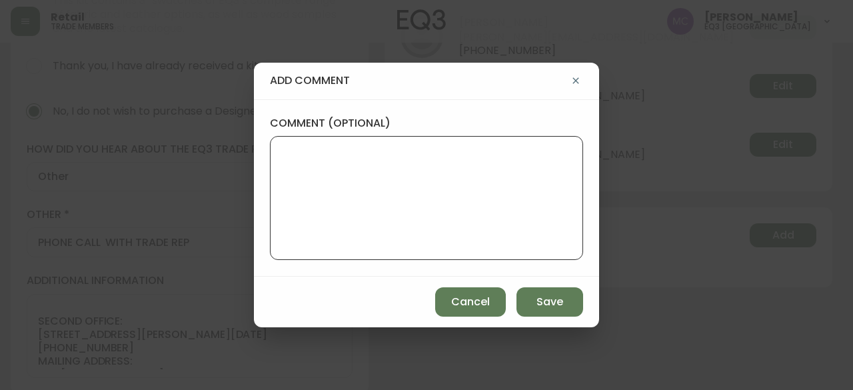
click at [504, 197] on textarea "comment (optional)" at bounding box center [426, 198] width 291 height 107
paste textarea "SECOND OFFICE: [STREET_ADDRESS][PERSON_NAME][DATE][PHONE_NUMBER]"
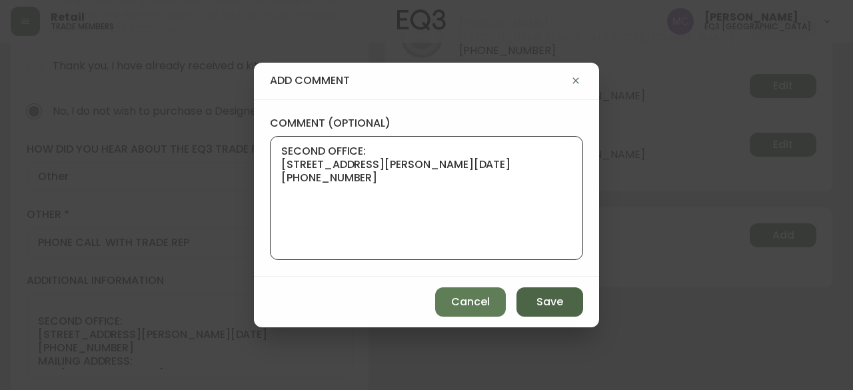
type textarea "SECOND OFFICE: [STREET_ADDRESS][PERSON_NAME][DATE][PHONE_NUMBER]"
click at [546, 306] on span "Save" at bounding box center [549, 302] width 27 height 15
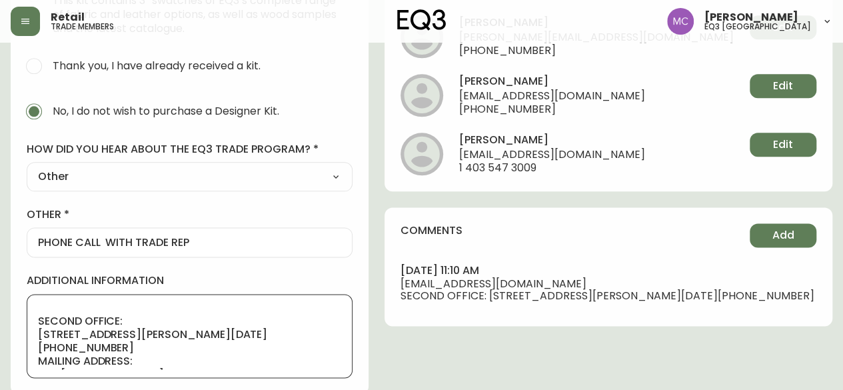
drag, startPoint x: 117, startPoint y: 359, endPoint x: 7, endPoint y: 311, distance: 120.8
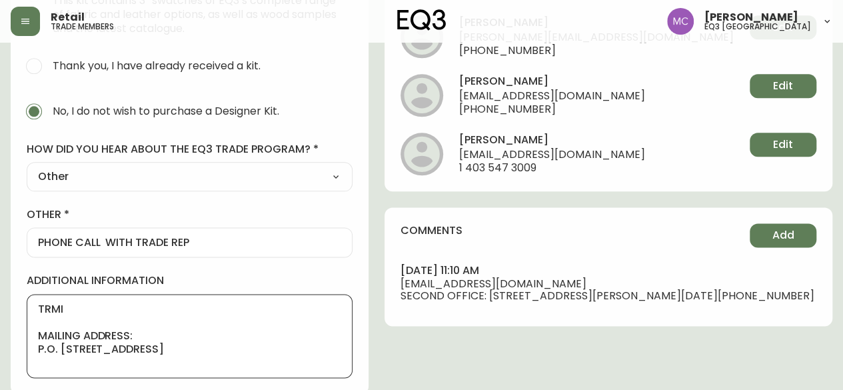
scroll to position [0, 0]
type textarea "TRMI MAILING ADDRESS: P.O. [STREET_ADDRESS]"
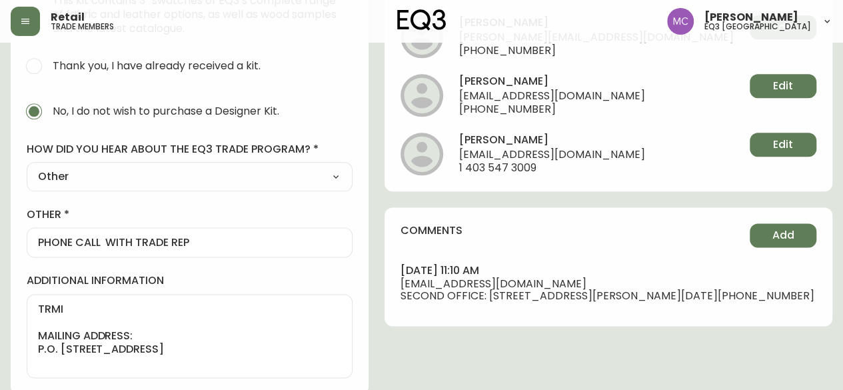
drag, startPoint x: 161, startPoint y: 371, endPoint x: 35, endPoint y: 329, distance: 133.6
click at [35, 329] on div "TRMI MAILING ADDRESS: P.O. [STREET_ADDRESS]" at bounding box center [190, 336] width 326 height 84
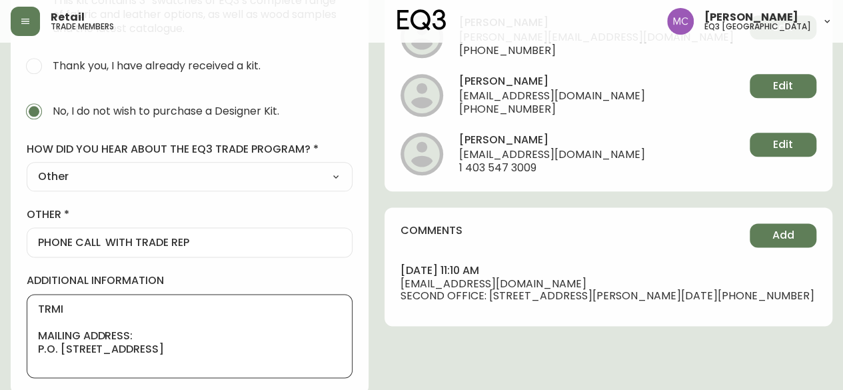
scroll to position [1, 0]
drag, startPoint x: 103, startPoint y: 362, endPoint x: 40, endPoint y: 330, distance: 70.3
click at [40, 330] on textarea "TRMI MAILING ADDRESS: P.O. [STREET_ADDRESS]" at bounding box center [189, 336] width 303 height 67
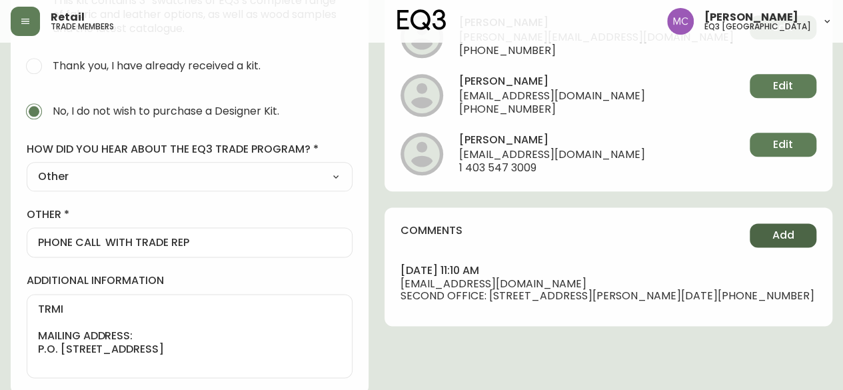
click at [778, 229] on span "Add" at bounding box center [783, 235] width 22 height 15
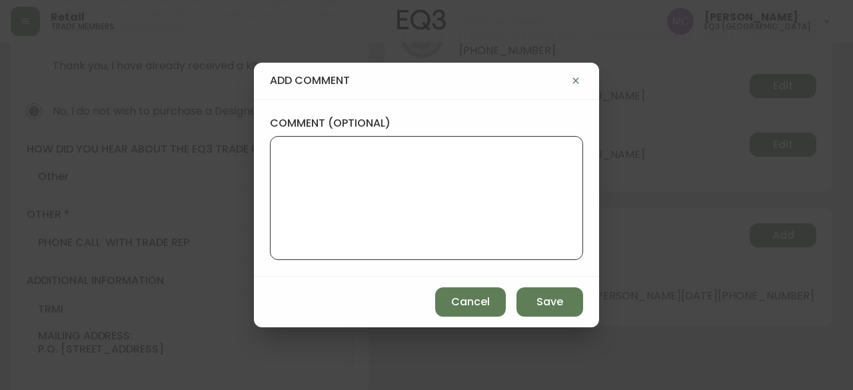
click at [376, 187] on textarea "comment (optional)" at bounding box center [426, 198] width 291 height 107
paste textarea "MAILING ADDRESS: P.O. [STREET_ADDRESS]"
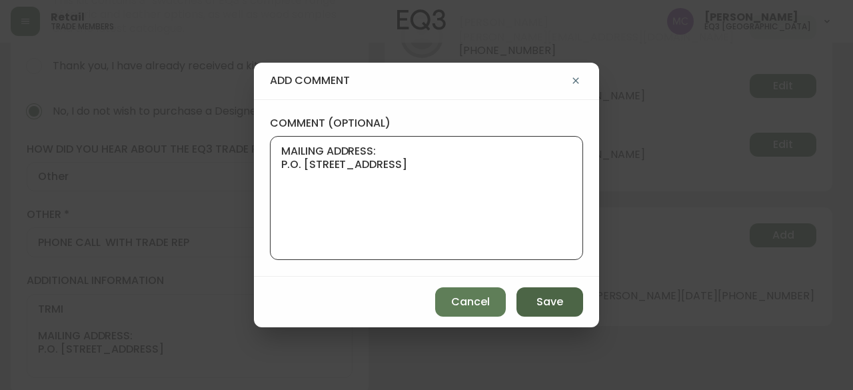
type textarea "MAILING ADDRESS: P.O. [STREET_ADDRESS]"
click at [545, 299] on span "Save" at bounding box center [549, 302] width 27 height 15
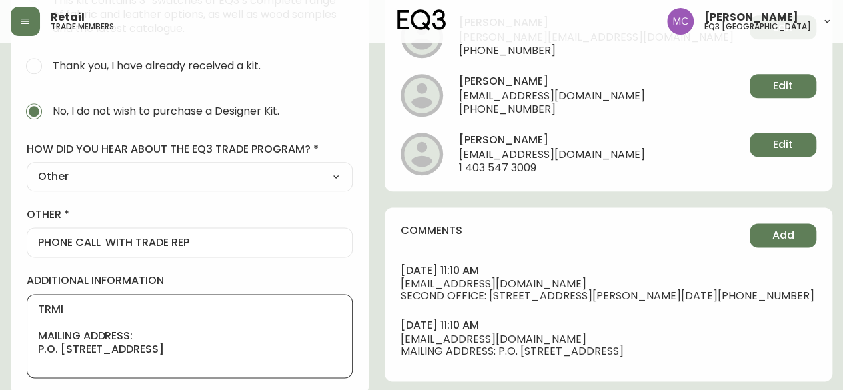
drag, startPoint x: 129, startPoint y: 355, endPoint x: 35, endPoint y: 325, distance: 99.3
click at [35, 325] on div "TRMI MAILING ADDRESS: P.O. [STREET_ADDRESS]" at bounding box center [190, 336] width 326 height 84
drag, startPoint x: 89, startPoint y: 334, endPoint x: 0, endPoint y: 327, distance: 88.9
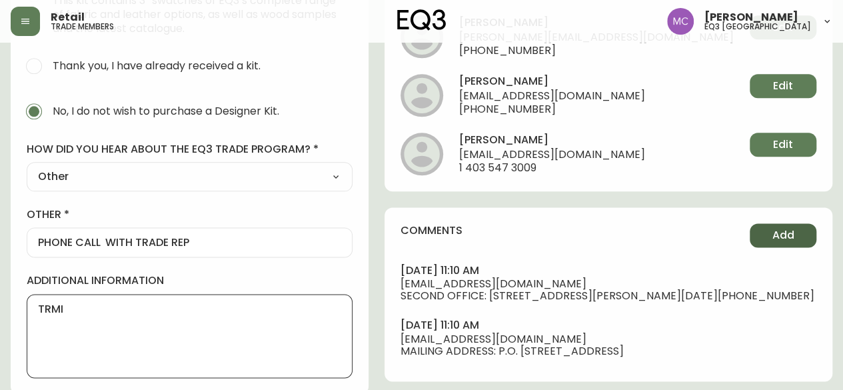
type textarea "TRMI"
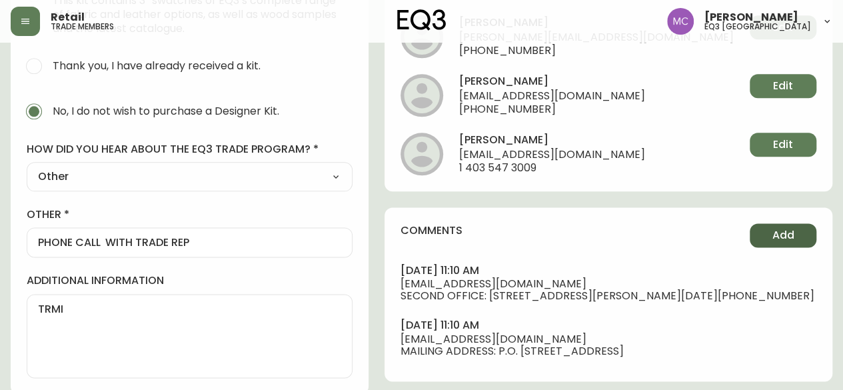
click at [782, 235] on span "Add" at bounding box center [783, 235] width 22 height 15
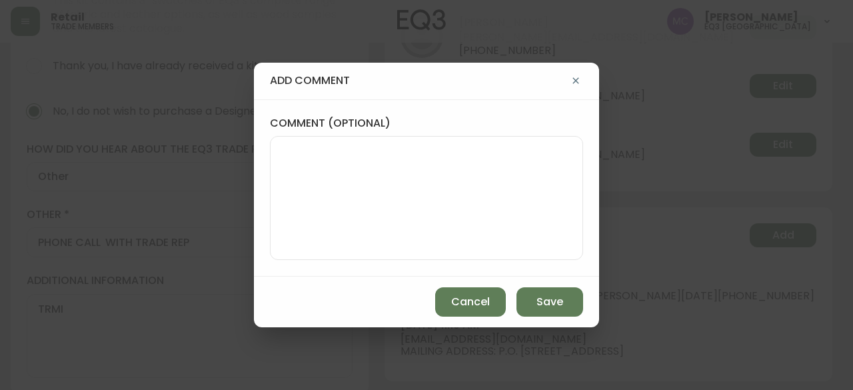
click at [287, 147] on textarea "comment (optional)" at bounding box center [426, 198] width 291 height 107
paste textarea "T2J 7C9"
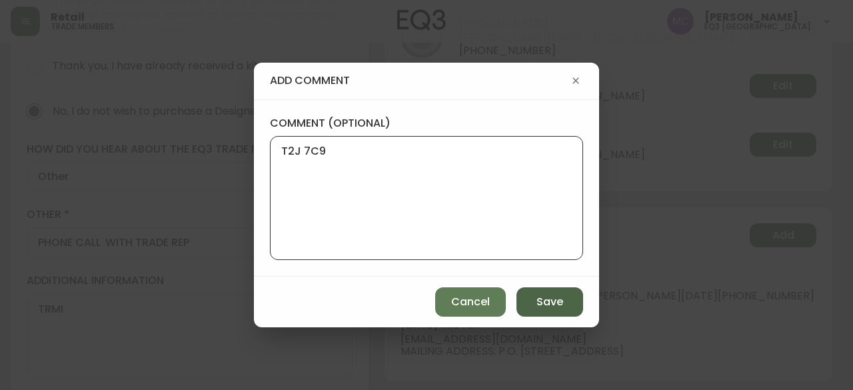
type textarea "T2J 7C9"
click at [548, 305] on span "Save" at bounding box center [549, 302] width 27 height 15
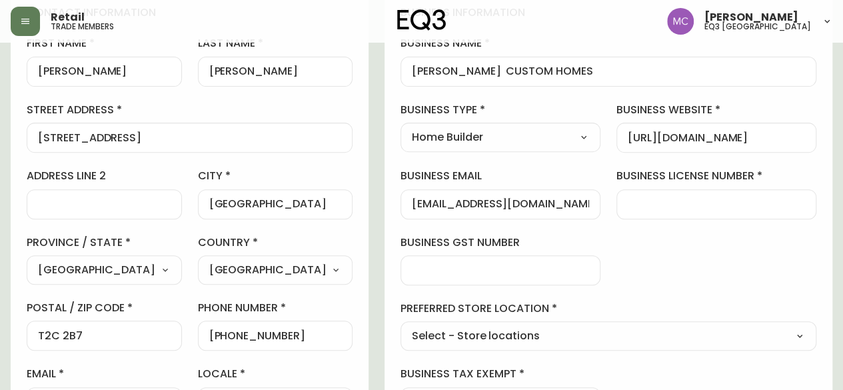
scroll to position [195, 0]
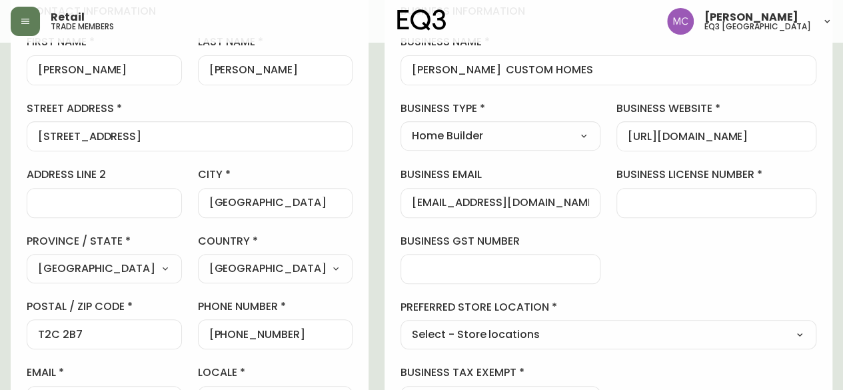
click at [678, 205] on input "business license number" at bounding box center [716, 203] width 177 height 13
click at [527, 331] on select "Select - Store locations EQ3 [GEOGRAPHIC_DATA] EQ3 [GEOGRAPHIC_DATA] [GEOGRAPHI…" at bounding box center [608, 335] width 416 height 20
select select "cjw10z96p001r6gs00juufhhe"
click at [445, 325] on select "Select - Store locations EQ3 [GEOGRAPHIC_DATA] EQ3 [GEOGRAPHIC_DATA] [GEOGRAPHI…" at bounding box center [608, 335] width 416 height 20
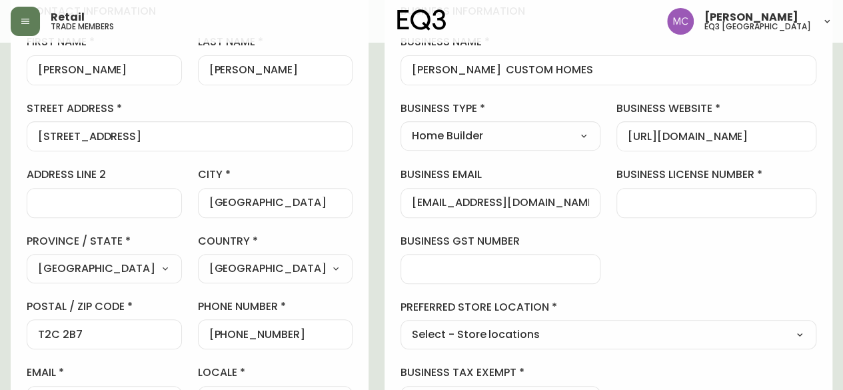
type input "EQ3 [GEOGRAPHIC_DATA]"
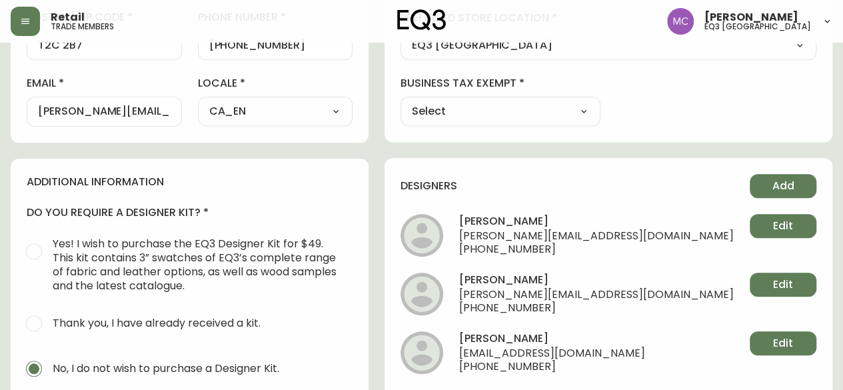
scroll to position [479, 0]
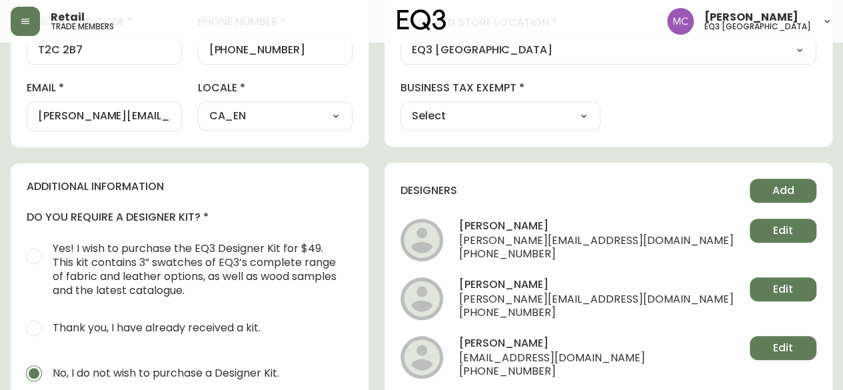
click at [600, 112] on select "Select Yes No" at bounding box center [500, 116] width 200 height 20
select select "false"
click at [445, 106] on select "Select Yes No" at bounding box center [500, 116] width 200 height 20
type input "No"
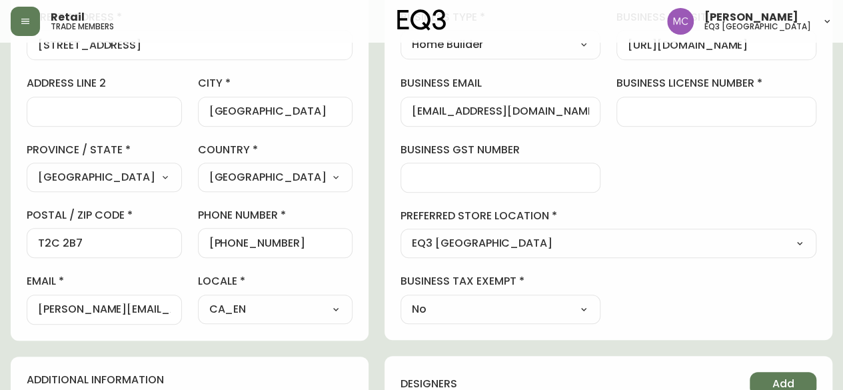
scroll to position [285, 0]
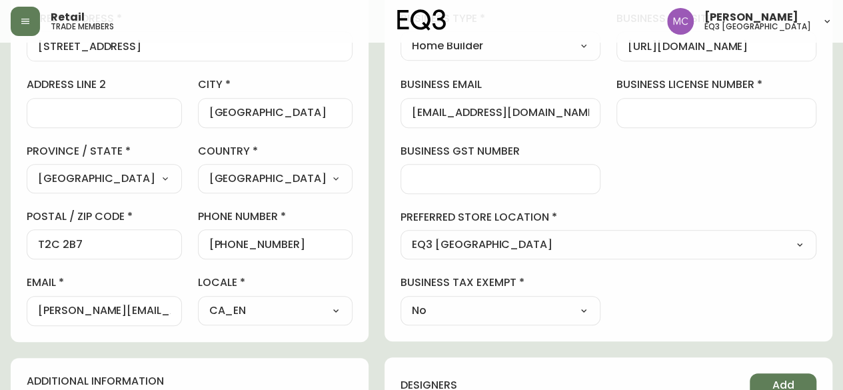
click at [677, 121] on div at bounding box center [716, 113] width 200 height 30
type input "b"
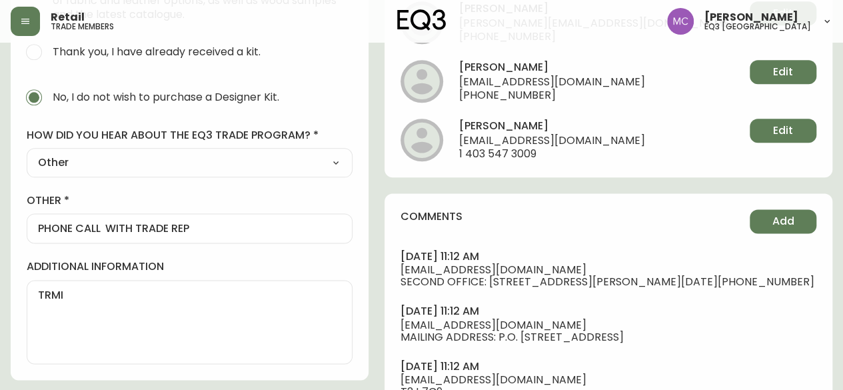
scroll to position [785, 0]
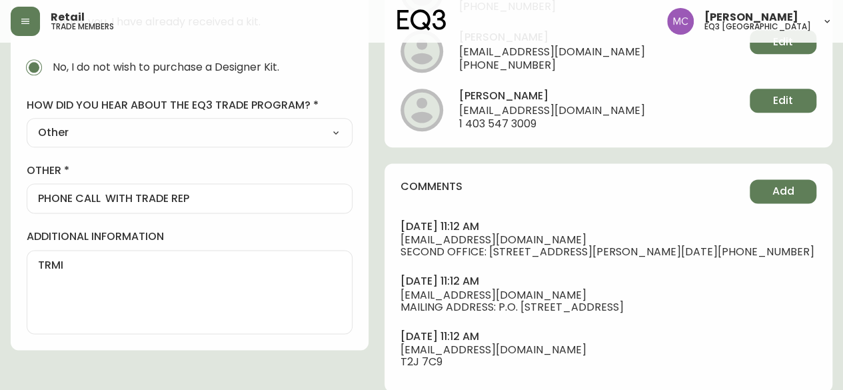
type input "BL 121-51"
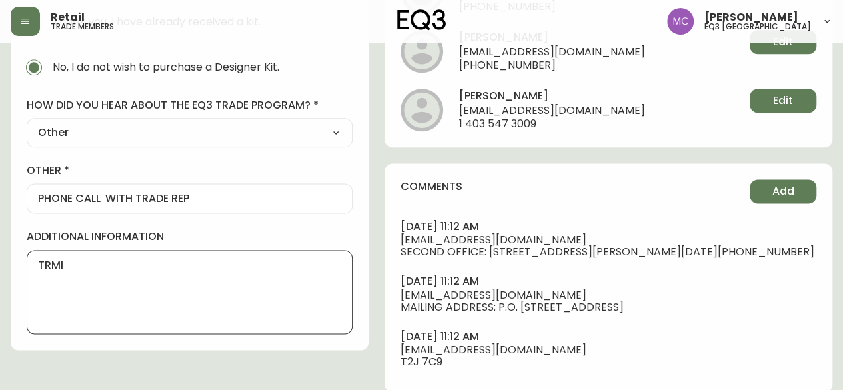
click at [79, 269] on textarea "TRMI" at bounding box center [189, 292] width 303 height 67
click at [75, 291] on textarea "TRMI BUS LI: [GEOGRAPHIC_DATA] bc" at bounding box center [189, 292] width 303 height 67
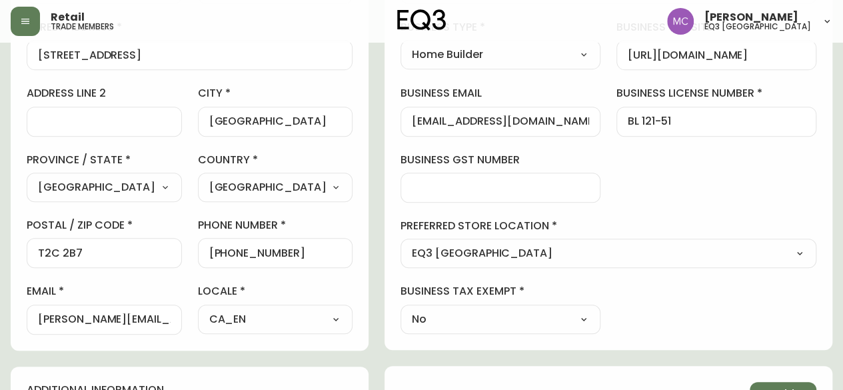
scroll to position [231, 0]
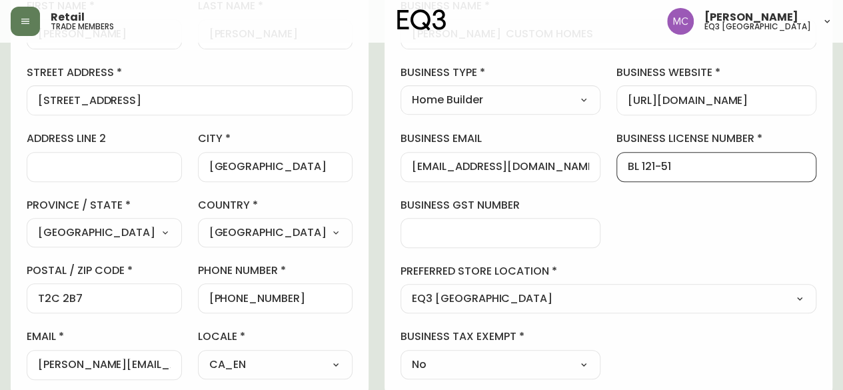
drag, startPoint x: 704, startPoint y: 163, endPoint x: 618, endPoint y: 159, distance: 85.4
click at [618, 159] on div "business information business name [PERSON_NAME] CUSTOM HOMES business type Hom…" at bounding box center [608, 173] width 448 height 443
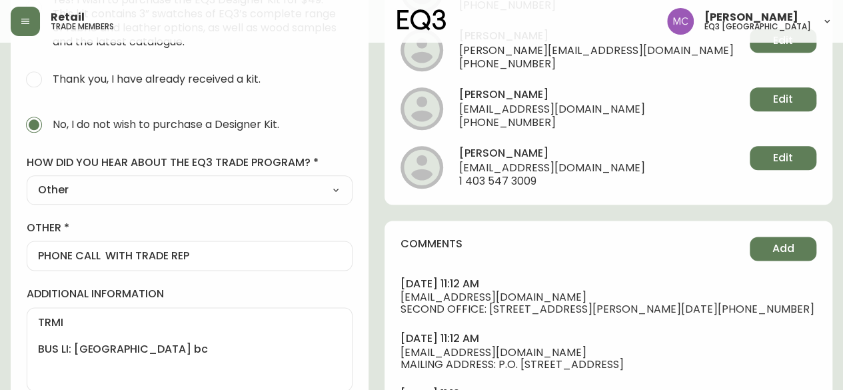
scroll to position [785, 0]
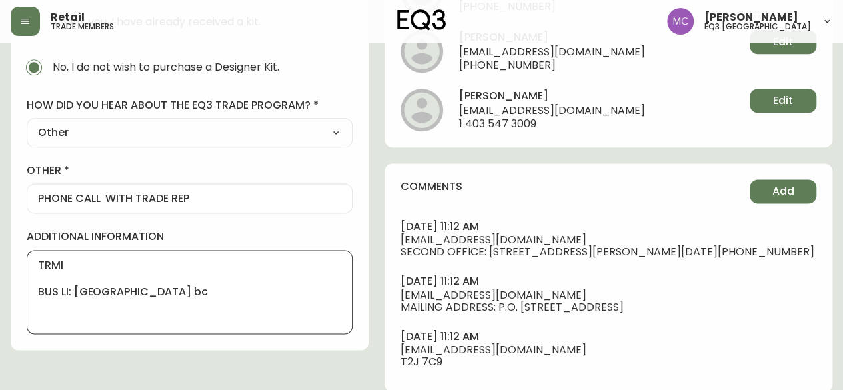
click at [160, 287] on textarea "TRMI BUS LI: [GEOGRAPHIC_DATA] bc" at bounding box center [189, 292] width 303 height 67
paste textarea "BL 121-51"
click at [184, 301] on textarea "TRMI BUS LI: LANTSVILLE [PERSON_NAME] 121-51 BUS LI: CANMORE AB NOR-1319" at bounding box center [189, 292] width 303 height 67
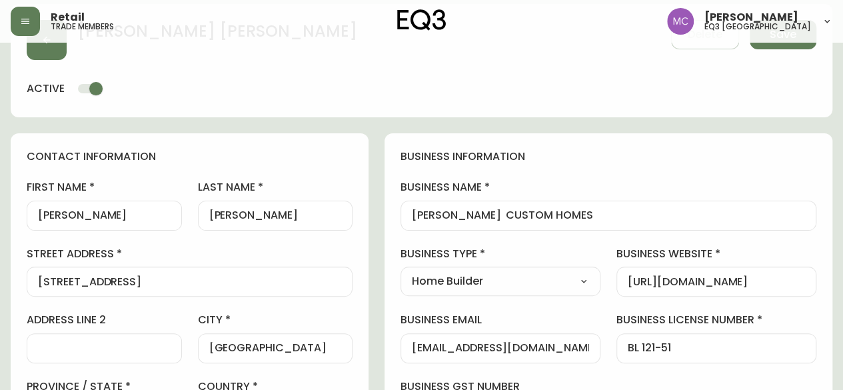
scroll to position [0, 0]
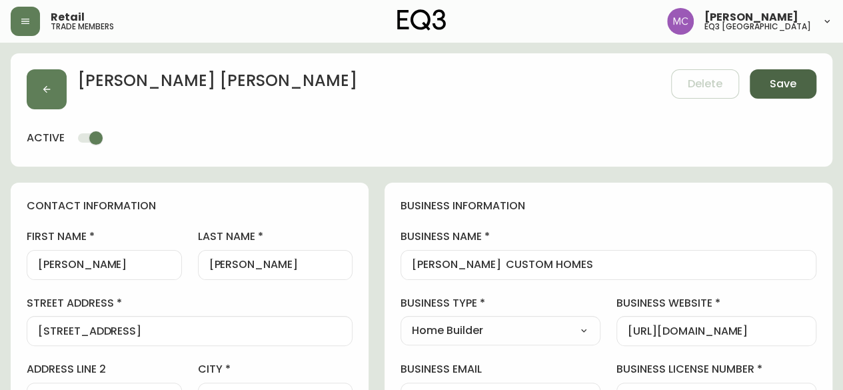
type textarea "TRMI BUS LI: LANTSVILLE [PERSON_NAME] 121-51 BUS LI: CANMORE AB NOR-10319"
click at [799, 77] on button "Save" at bounding box center [783, 83] width 67 height 29
select select
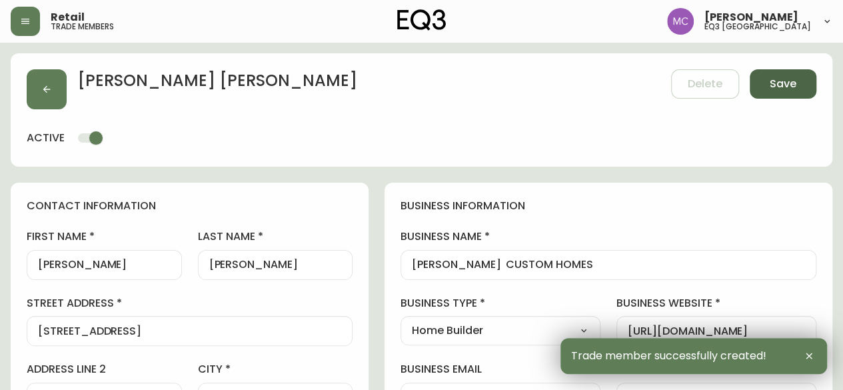
type input "[PHONE_NUMBER]"
type input "Other"
select select "Other"
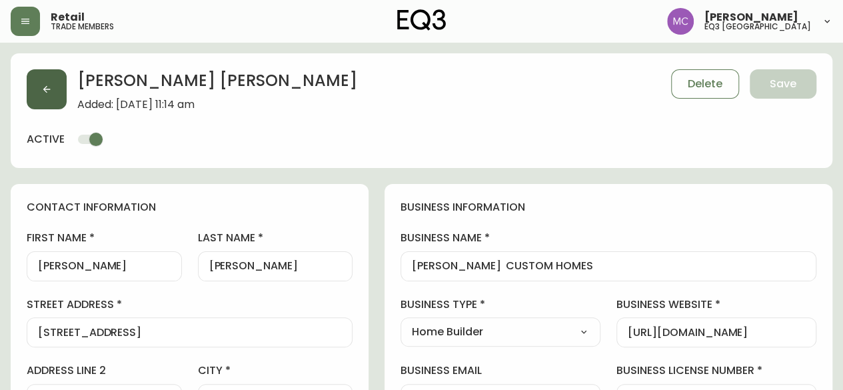
click at [41, 97] on button "button" at bounding box center [47, 89] width 40 height 40
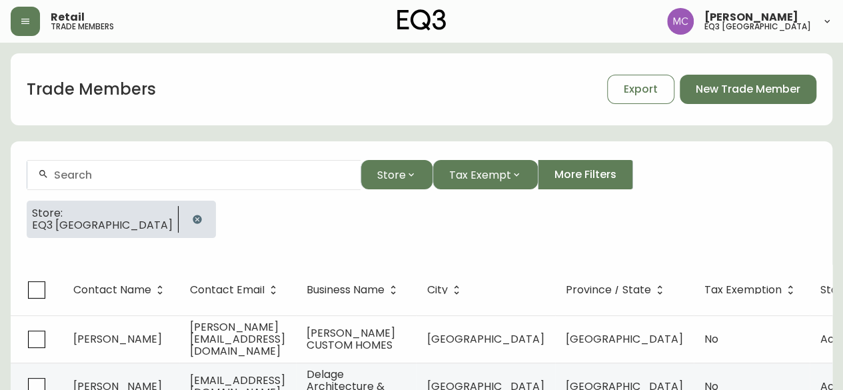
click at [784, 189] on form "Store Tax Exempt More Filters Store: EQ3 [GEOGRAPHIC_DATA]" at bounding box center [422, 204] width 822 height 121
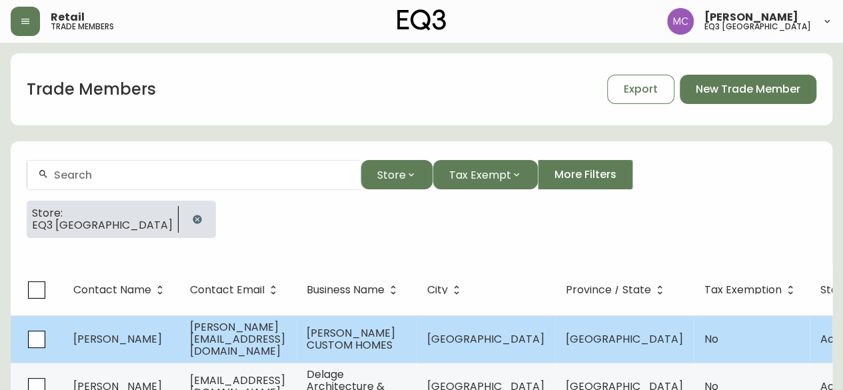
click at [122, 339] on span "[PERSON_NAME]" at bounding box center [117, 338] width 89 height 15
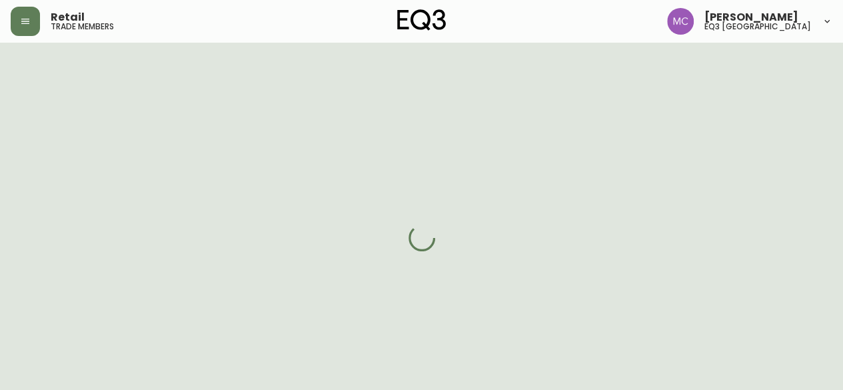
select select "AB"
select select "CA"
select select "CA_EN"
select select "Other"
select select "Home Builder"
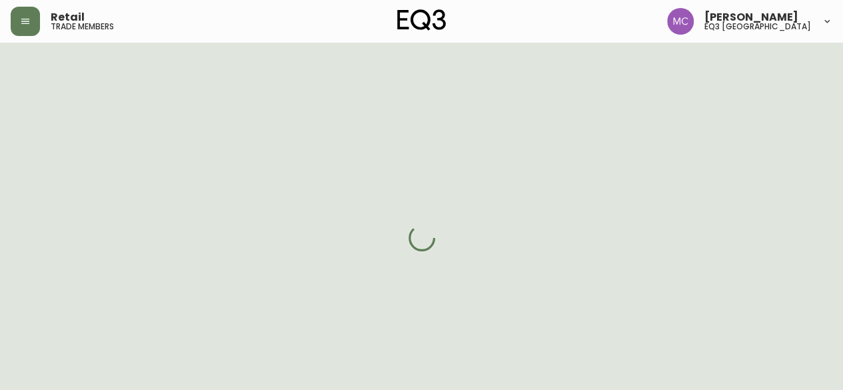
select select "false"
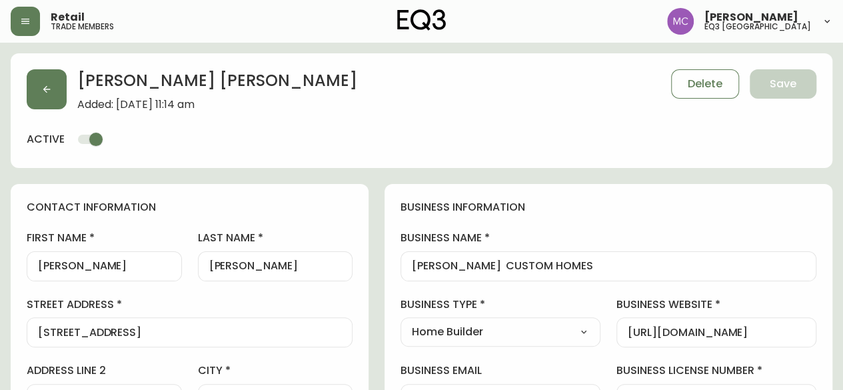
type input "EQ3 [GEOGRAPHIC_DATA]"
select select "cjw10z96p001r6gs00juufhhe"
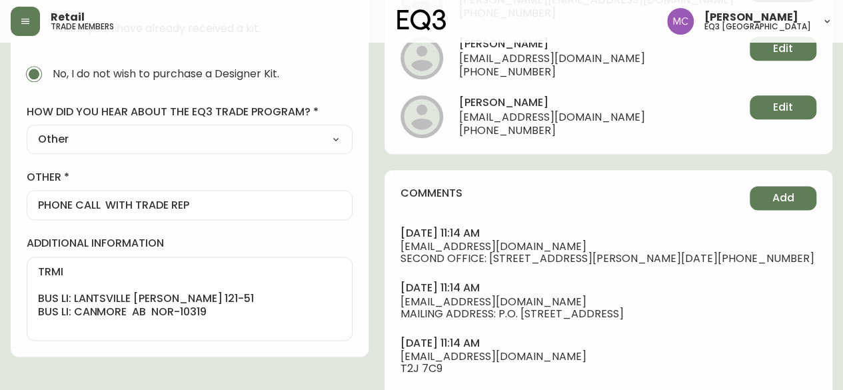
scroll to position [786, 0]
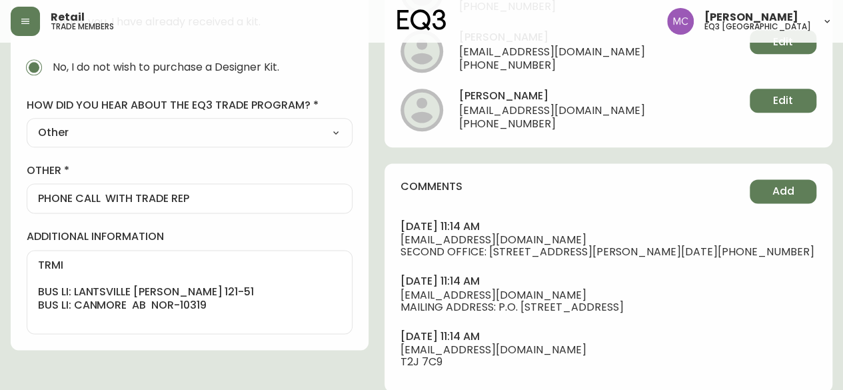
click at [222, 301] on textarea "TRMI BUS LI: LANTSVILLE [PERSON_NAME] 121-51 BUS LI: CANMORE AB NOR-10319" at bounding box center [189, 292] width 303 height 67
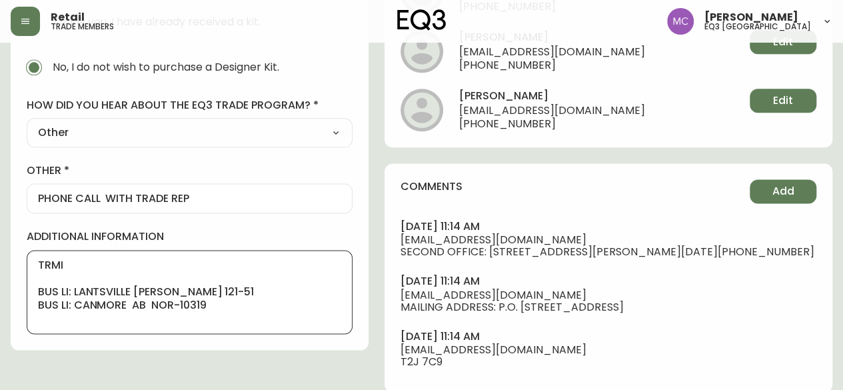
scroll to position [1, 0]
paste textarea ": 100285303"
click at [64, 314] on textarea "TRMI BUS LI: LANTSVILLE [PERSON_NAME] 121-51 BUS LI: CANMORE AB NOR-10319 : 100…" at bounding box center [189, 292] width 303 height 67
click at [40, 313] on textarea "TRMI BUS LI: LANTSVILLE [PERSON_NAME] 121-51 BUS LI: CANMORE AB NOR-10319 : 100…" at bounding box center [189, 292] width 303 height 67
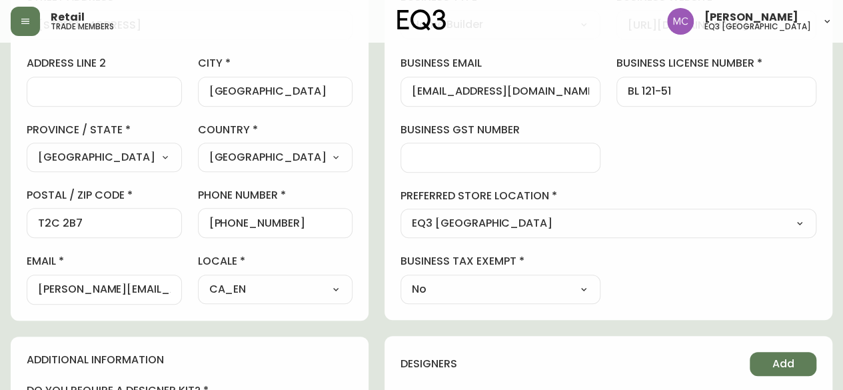
scroll to position [0, 0]
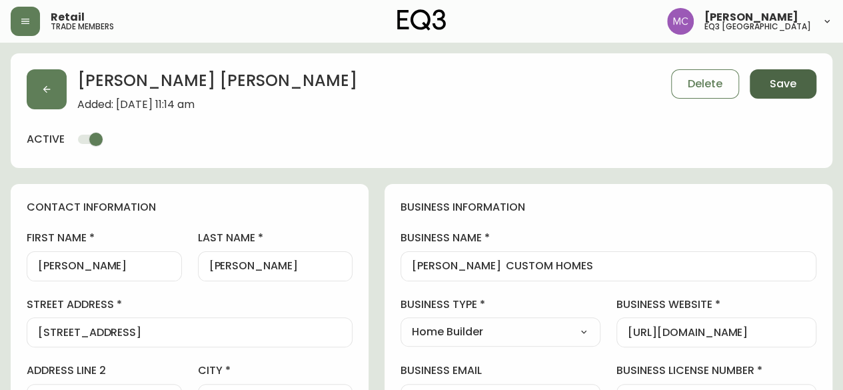
type textarea "TRMI BUS LI: LANTSVILLE [PERSON_NAME] 121-51 BUS LI: CANMORE AB NOR-10319 PST: …"
click at [786, 93] on button "Save" at bounding box center [783, 83] width 67 height 29
select select
type input "Other"
select select "Other"
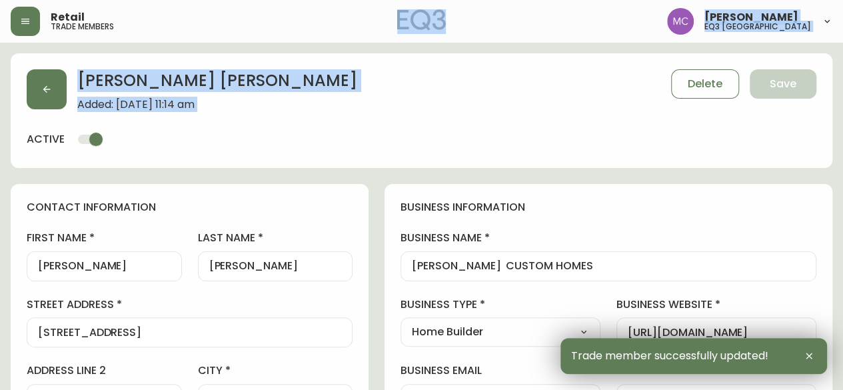
drag, startPoint x: 786, startPoint y: 93, endPoint x: 361, endPoint y: 81, distance: 424.6
click at [361, 81] on div "[PERSON_NAME] Added: [DATE] 11:14 am Delete Save" at bounding box center [422, 89] width 790 height 41
